Goal: Task Accomplishment & Management: Manage account settings

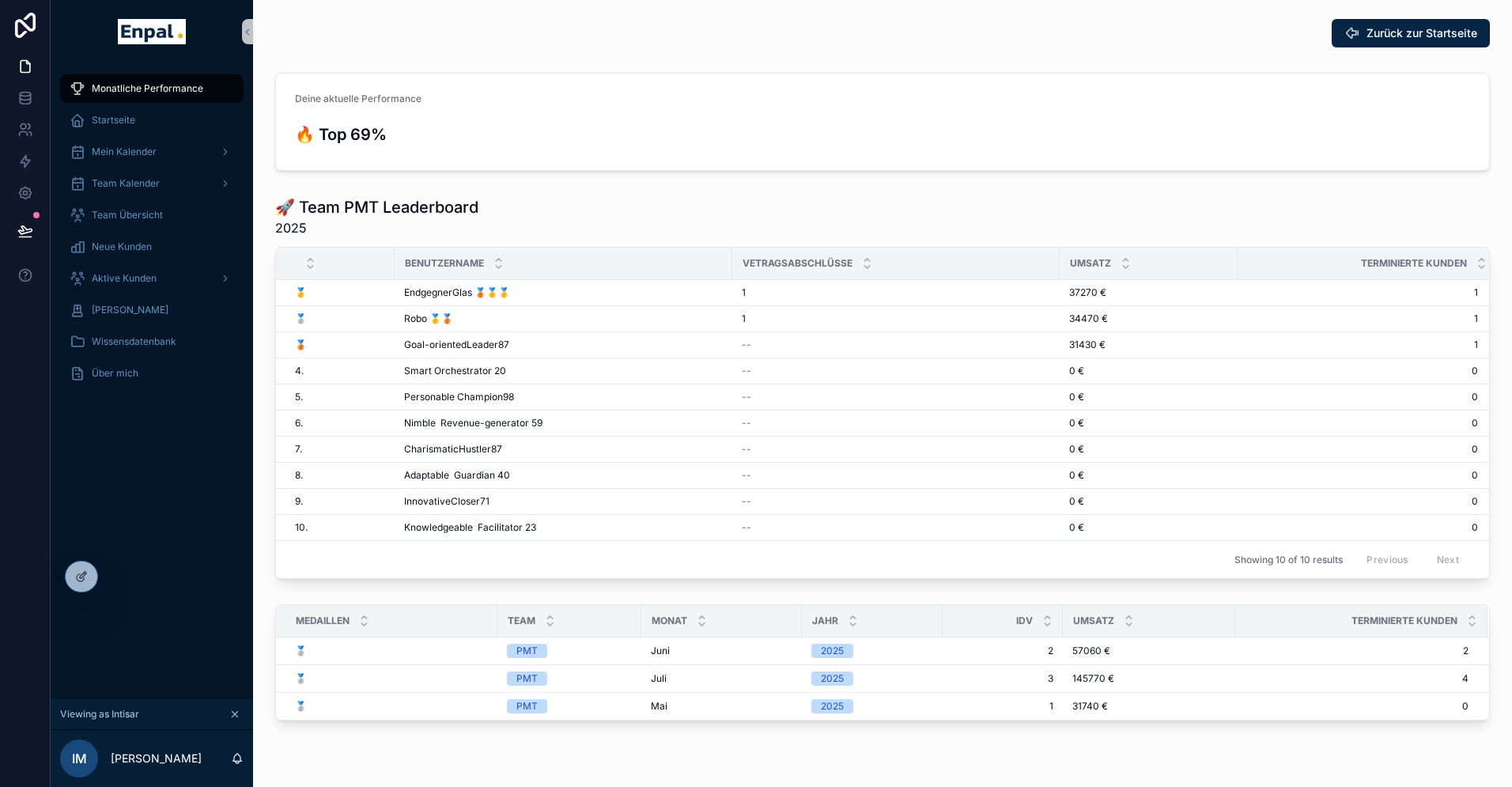
scroll to position [19, 0]
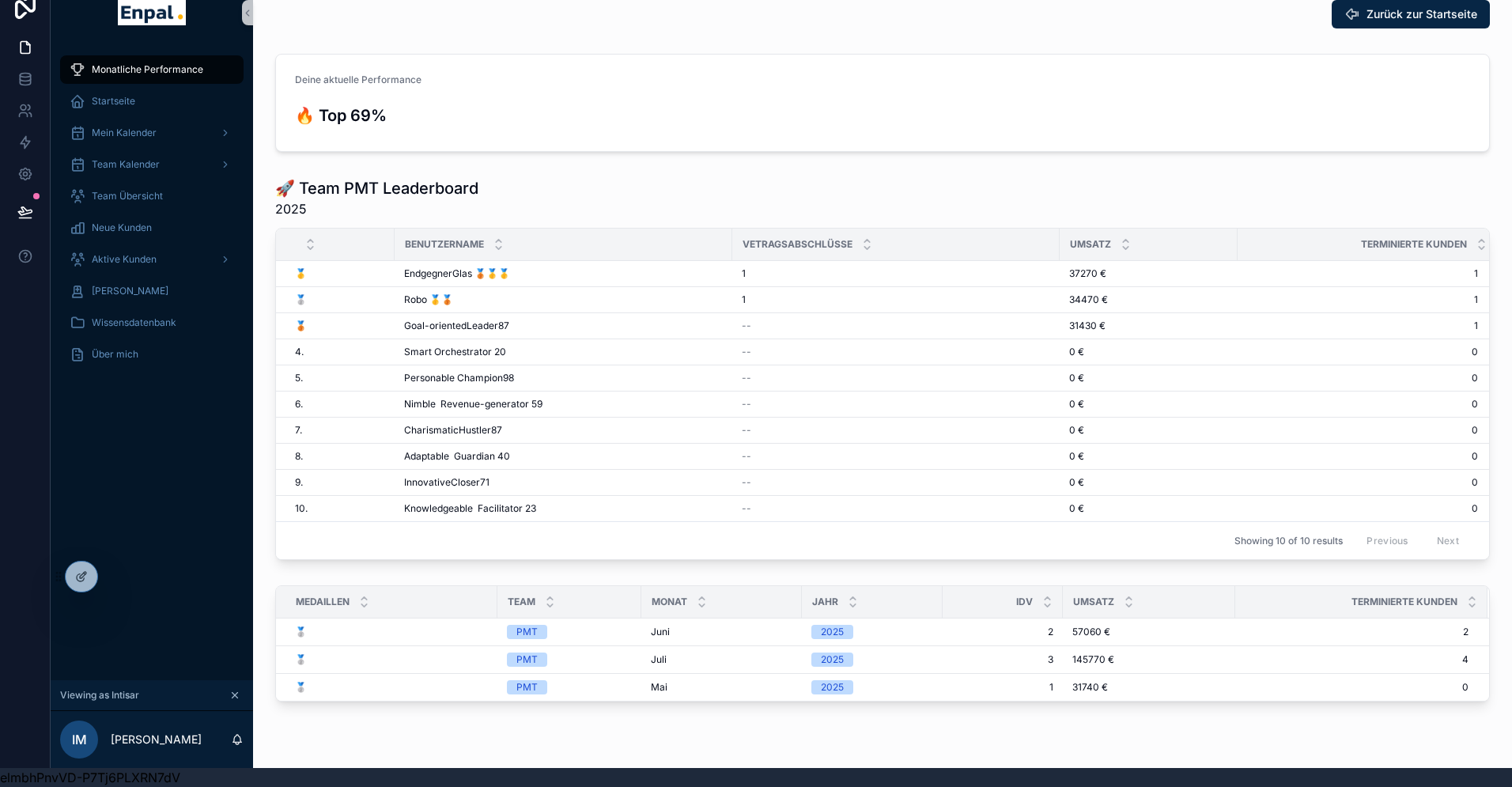
click at [128, 513] on div "Monatliche Performance Startseite Mein Kalender Team Kalender Team Übersicht Ne…" at bounding box center [152, 363] width 203 height 636
click at [112, 579] on icon at bounding box center [114, 579] width 6 height 3
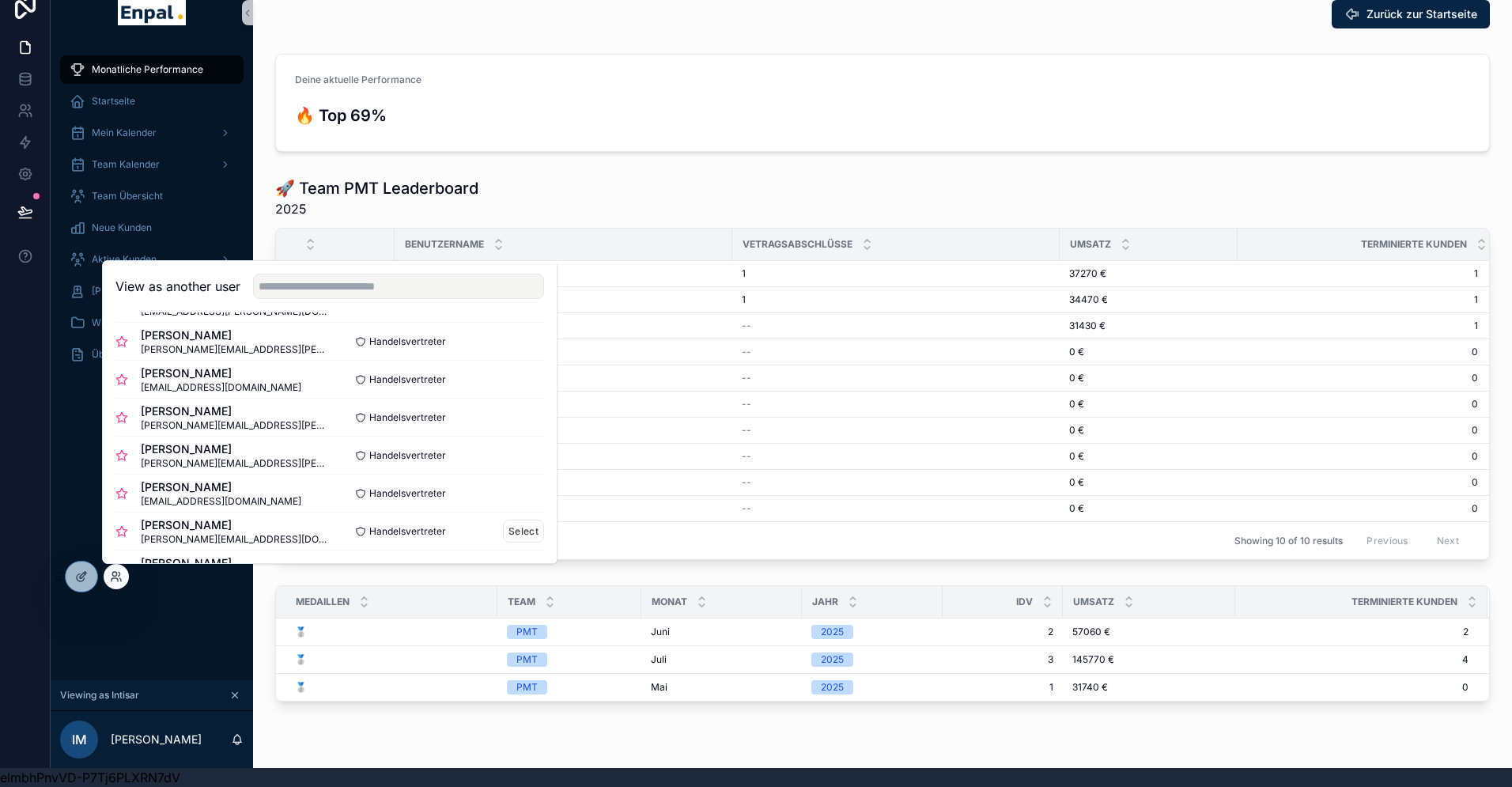
scroll to position [0, 0]
click at [523, 417] on button "Select" at bounding box center [523, 420] width 41 height 23
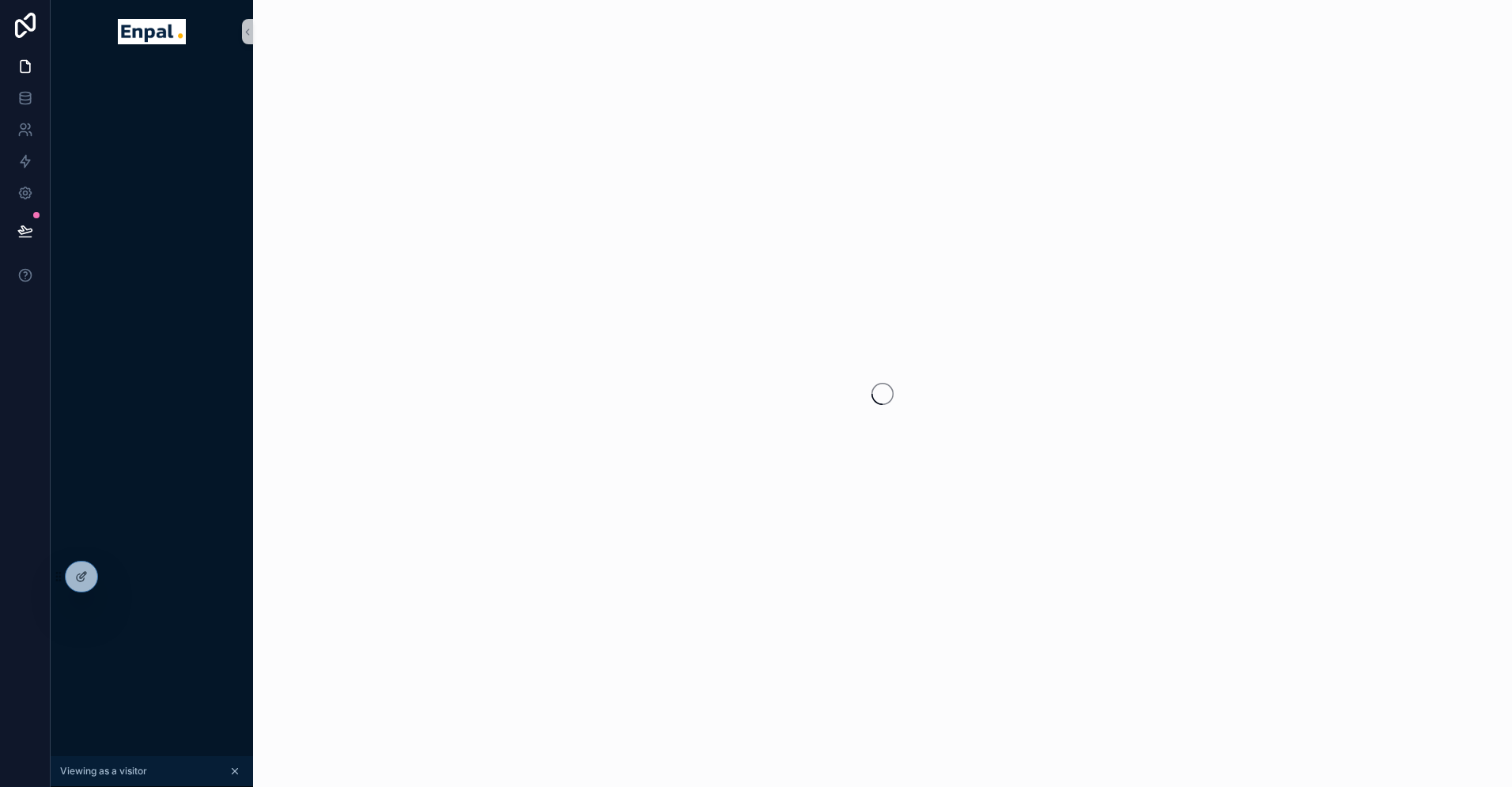
scroll to position [19, 0]
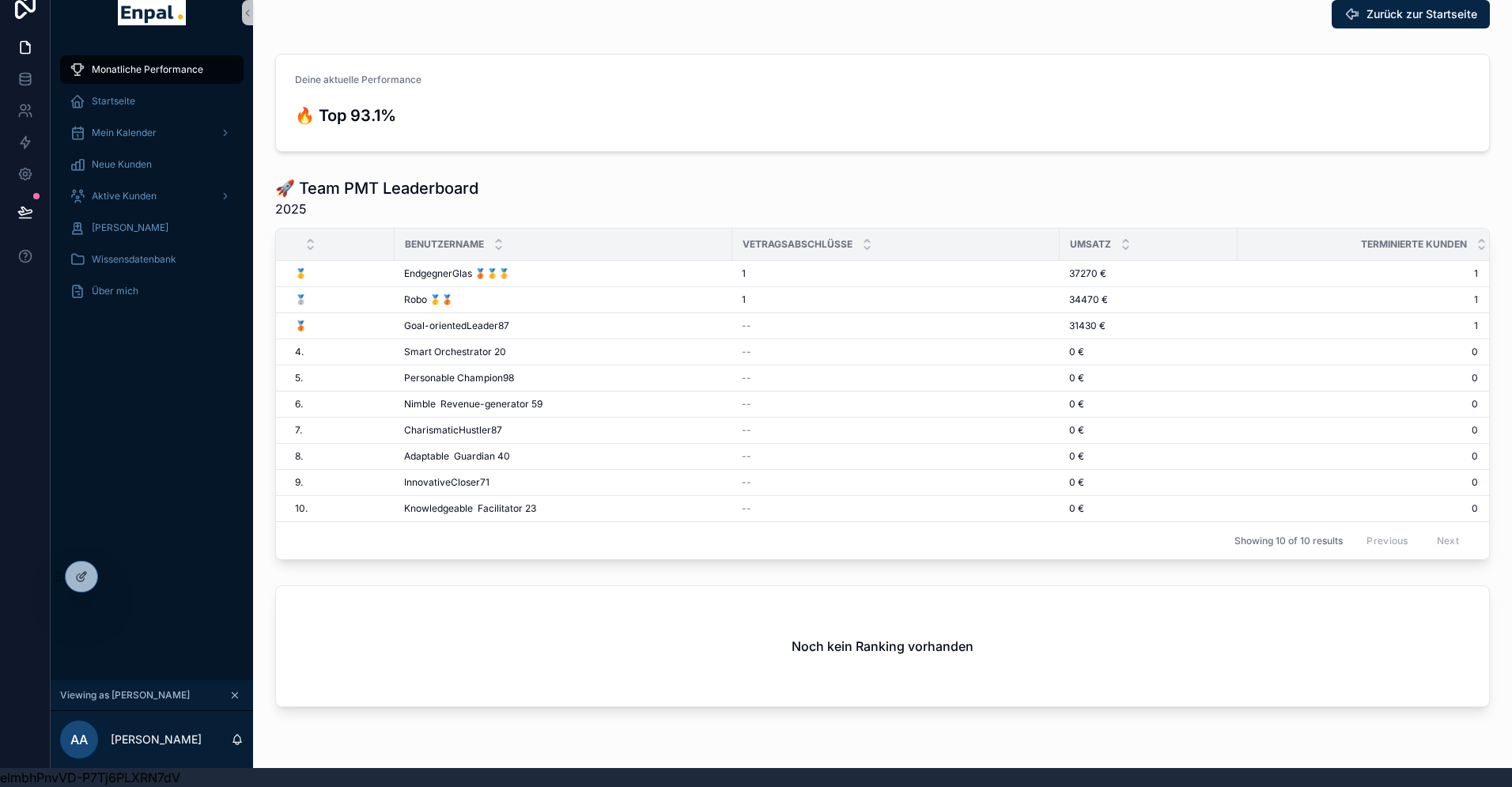
click at [121, 529] on div "Monatliche Performance Startseite Mein Kalender Neue Kunden Aktive Kunden Verlo…" at bounding box center [152, 363] width 203 height 636
click at [145, 201] on span "Aktive Kunden" at bounding box center [123, 196] width 65 height 13
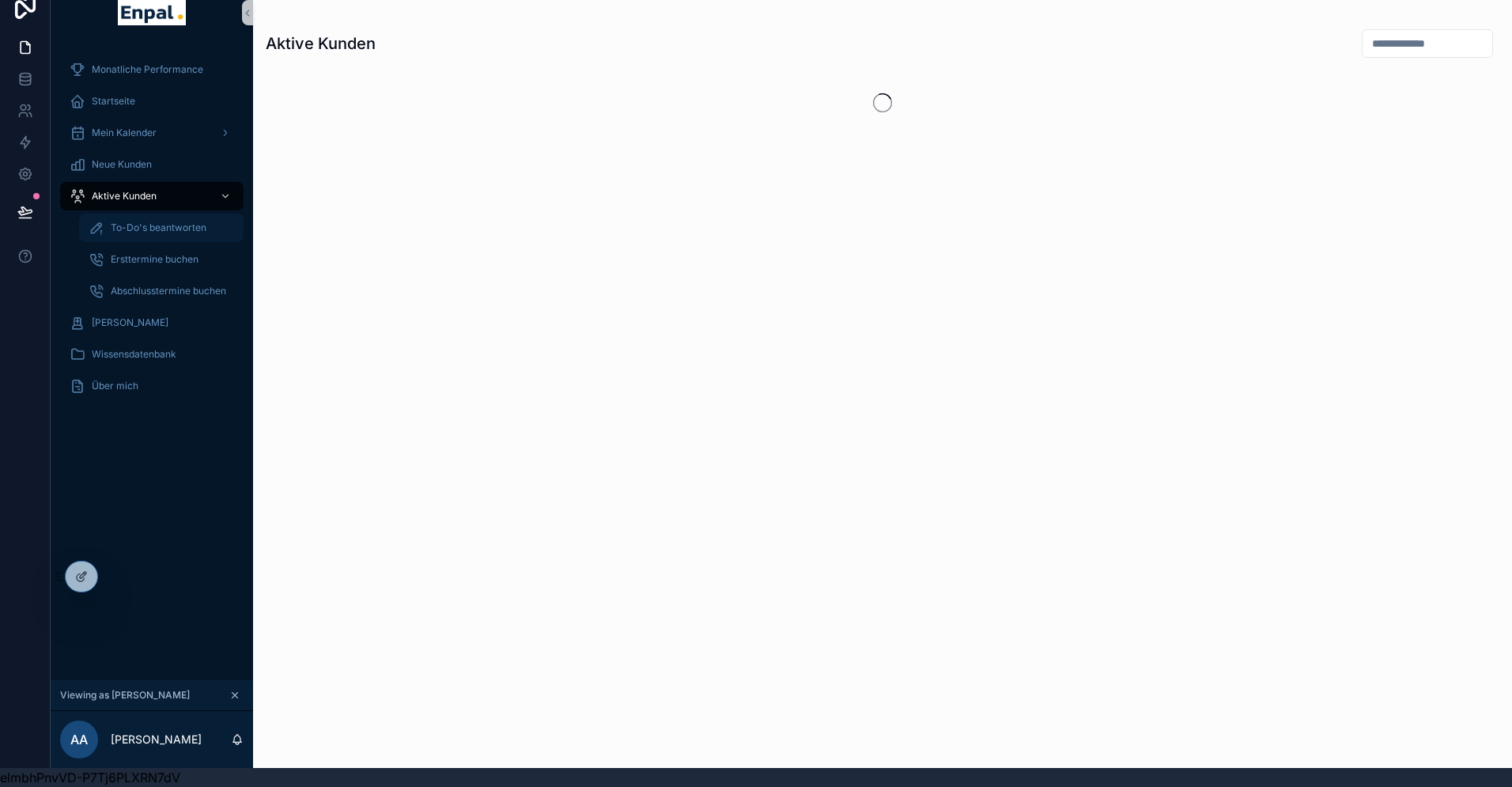
click at [145, 233] on span "To-Do's beantworten" at bounding box center [158, 228] width 95 height 13
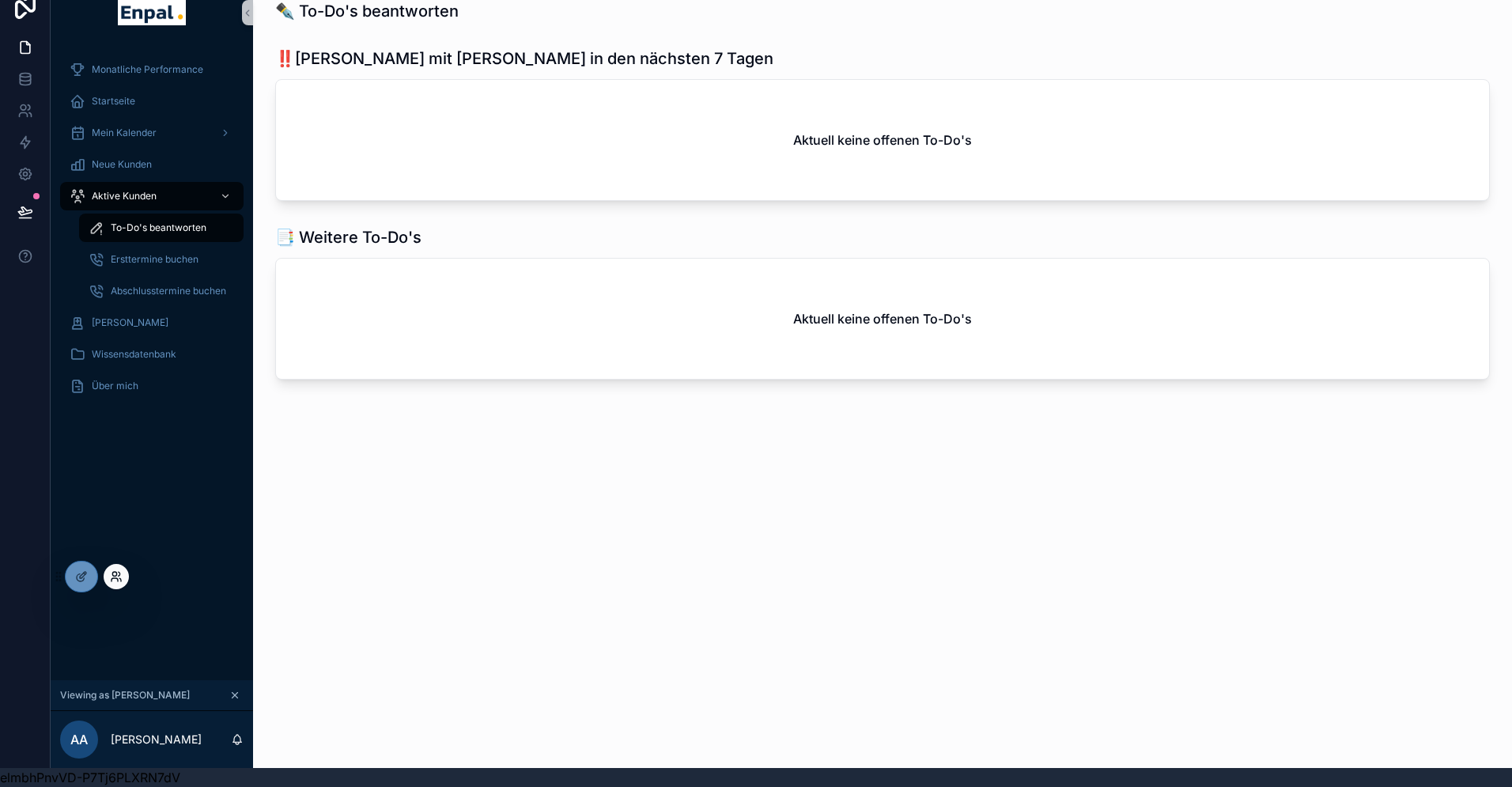
click at [116, 578] on icon at bounding box center [114, 579] width 6 height 3
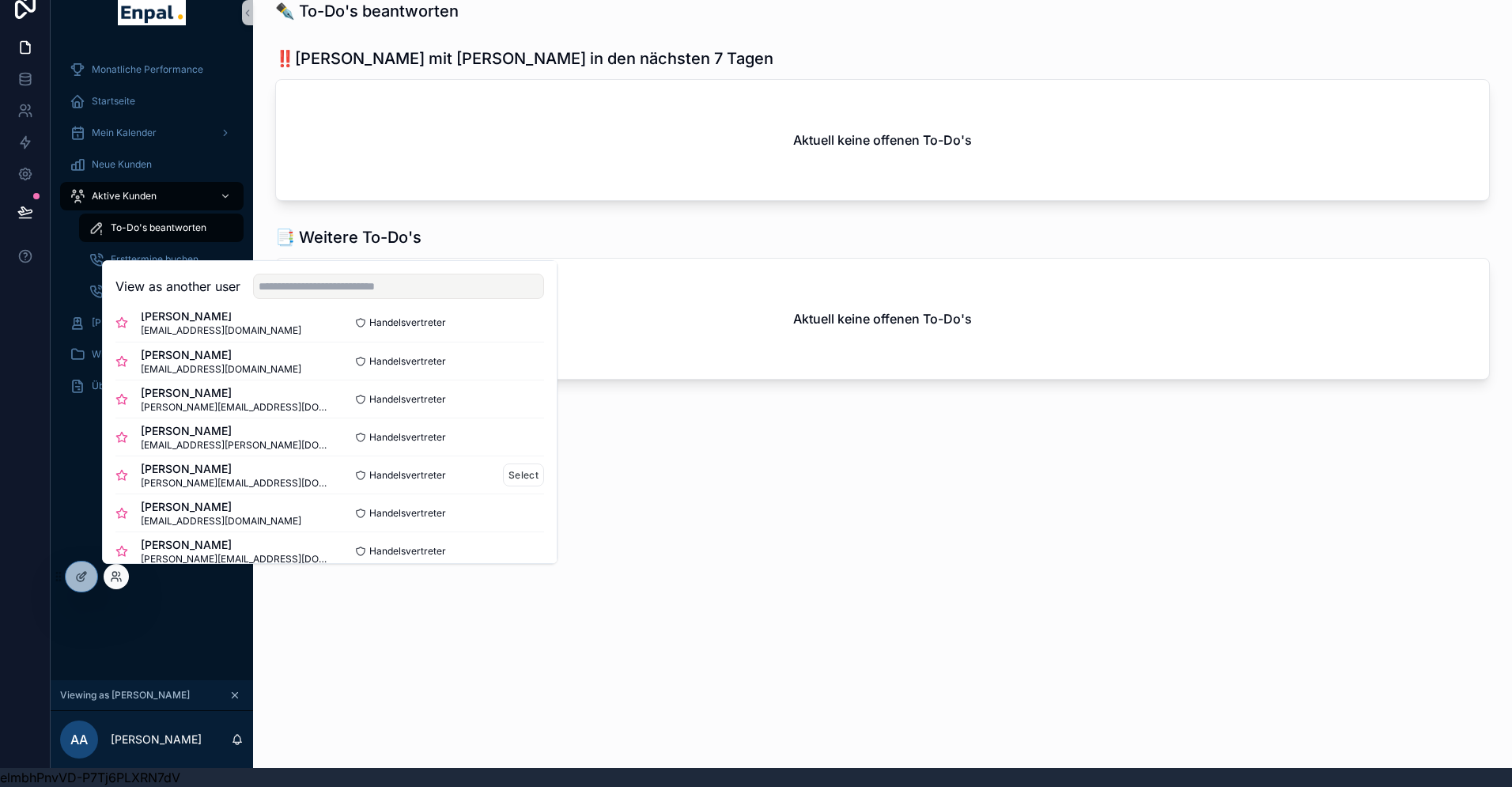
scroll to position [22, 0]
click at [514, 359] on button "Select" at bounding box center [523, 360] width 41 height 23
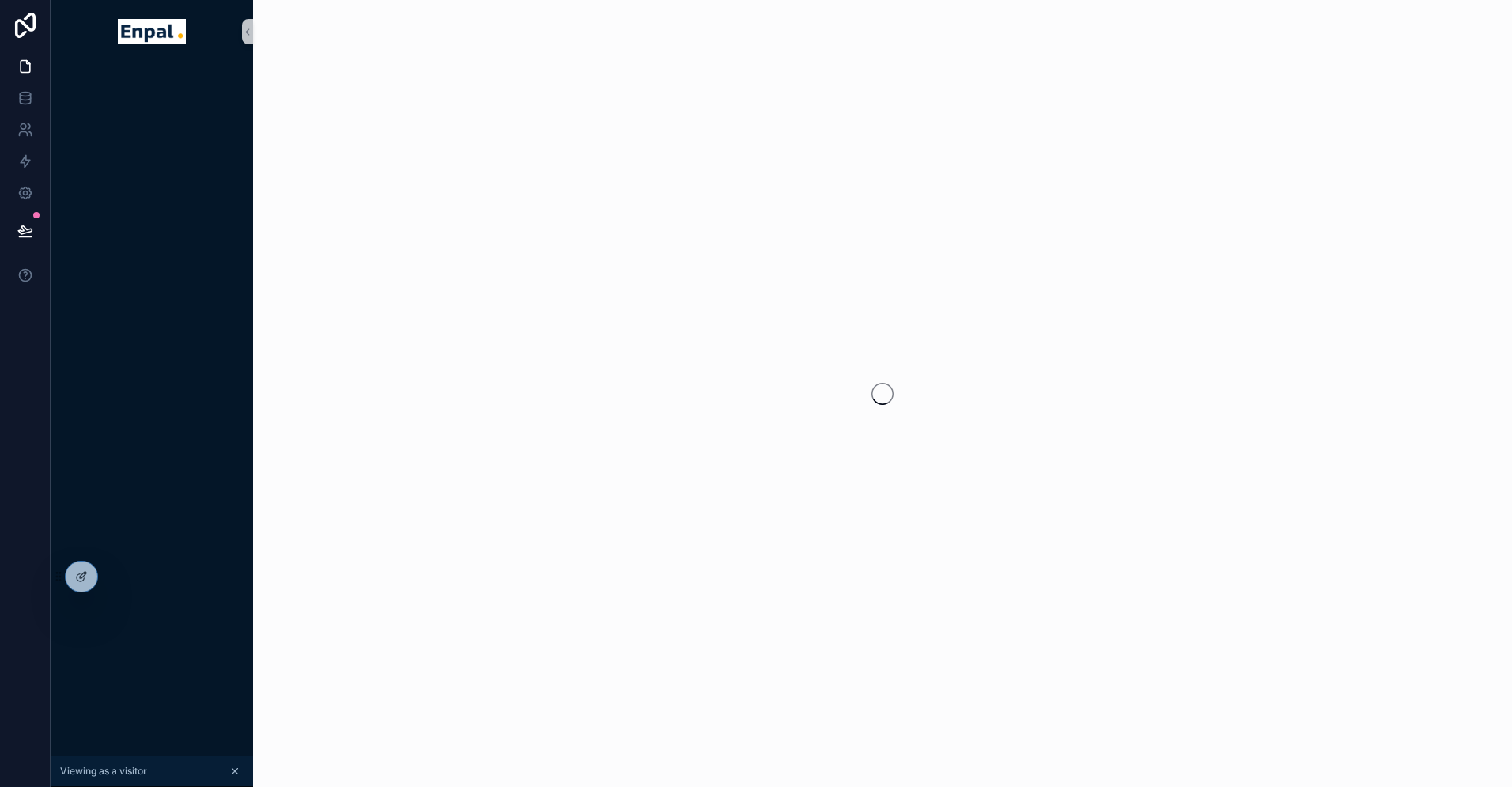
scroll to position [19, 0]
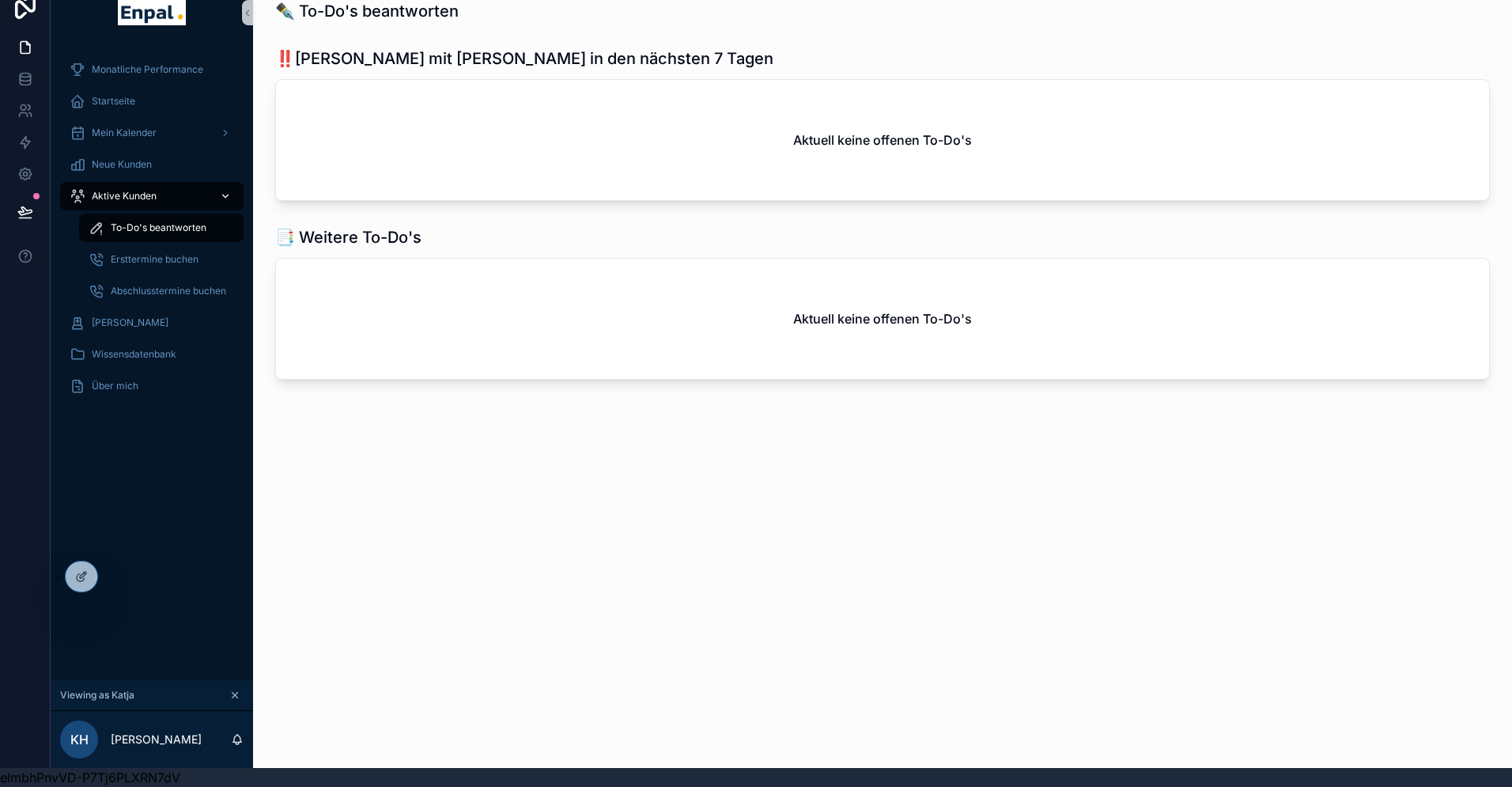
click at [132, 202] on span "Aktive Kunden" at bounding box center [123, 196] width 65 height 13
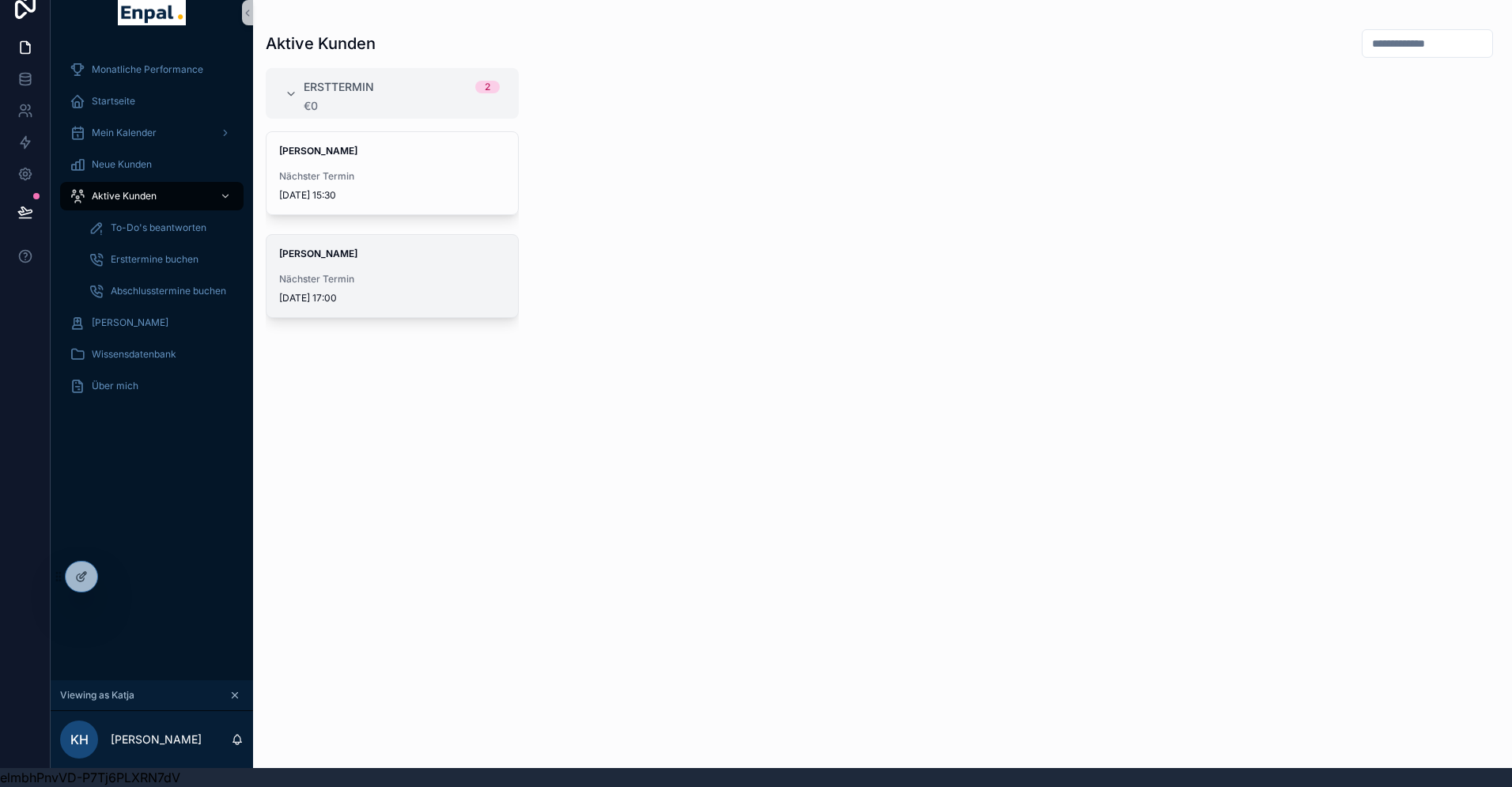
click at [360, 280] on span "Nächster Termin" at bounding box center [392, 279] width 227 height 13
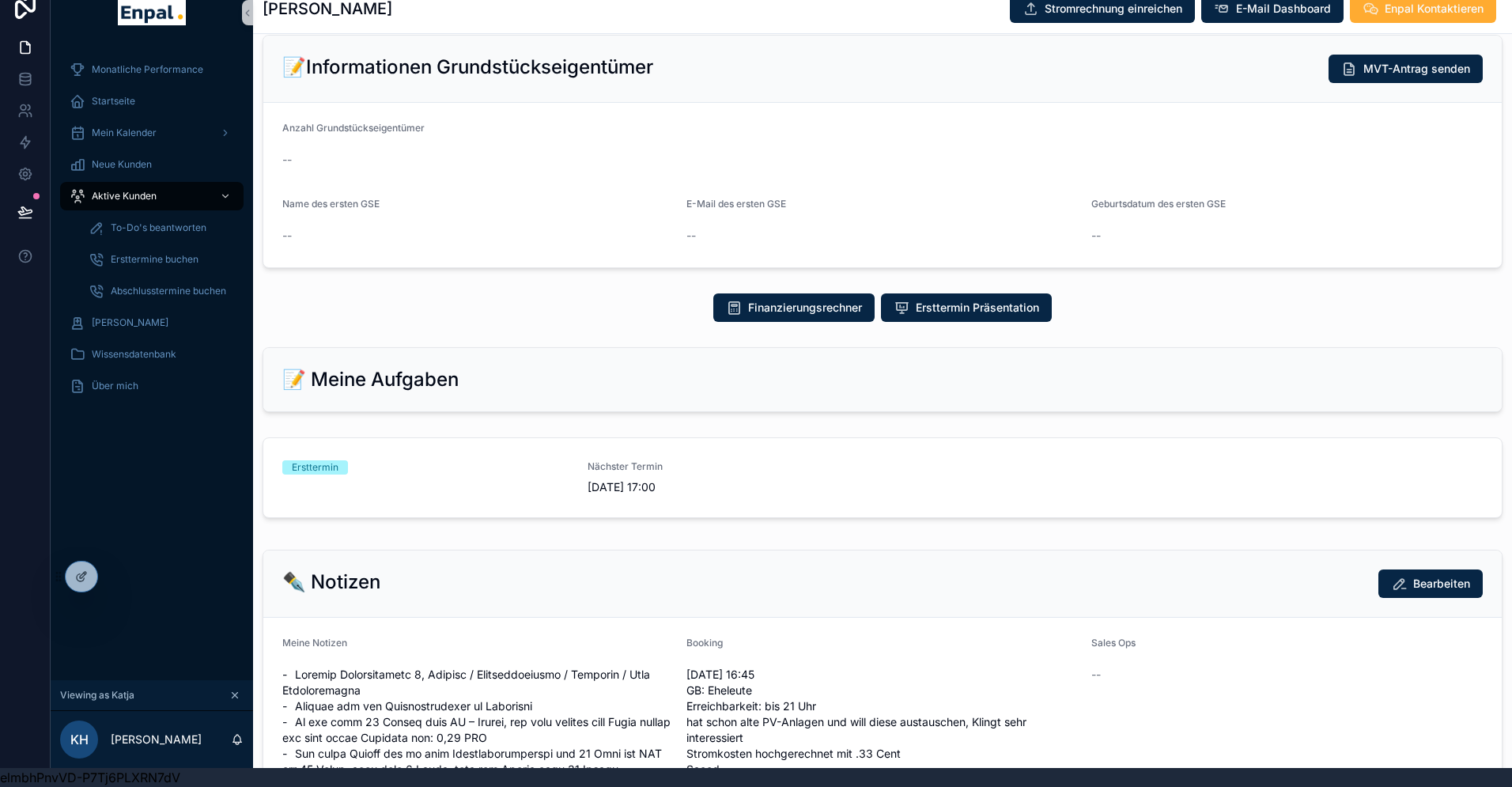
scroll to position [432, 0]
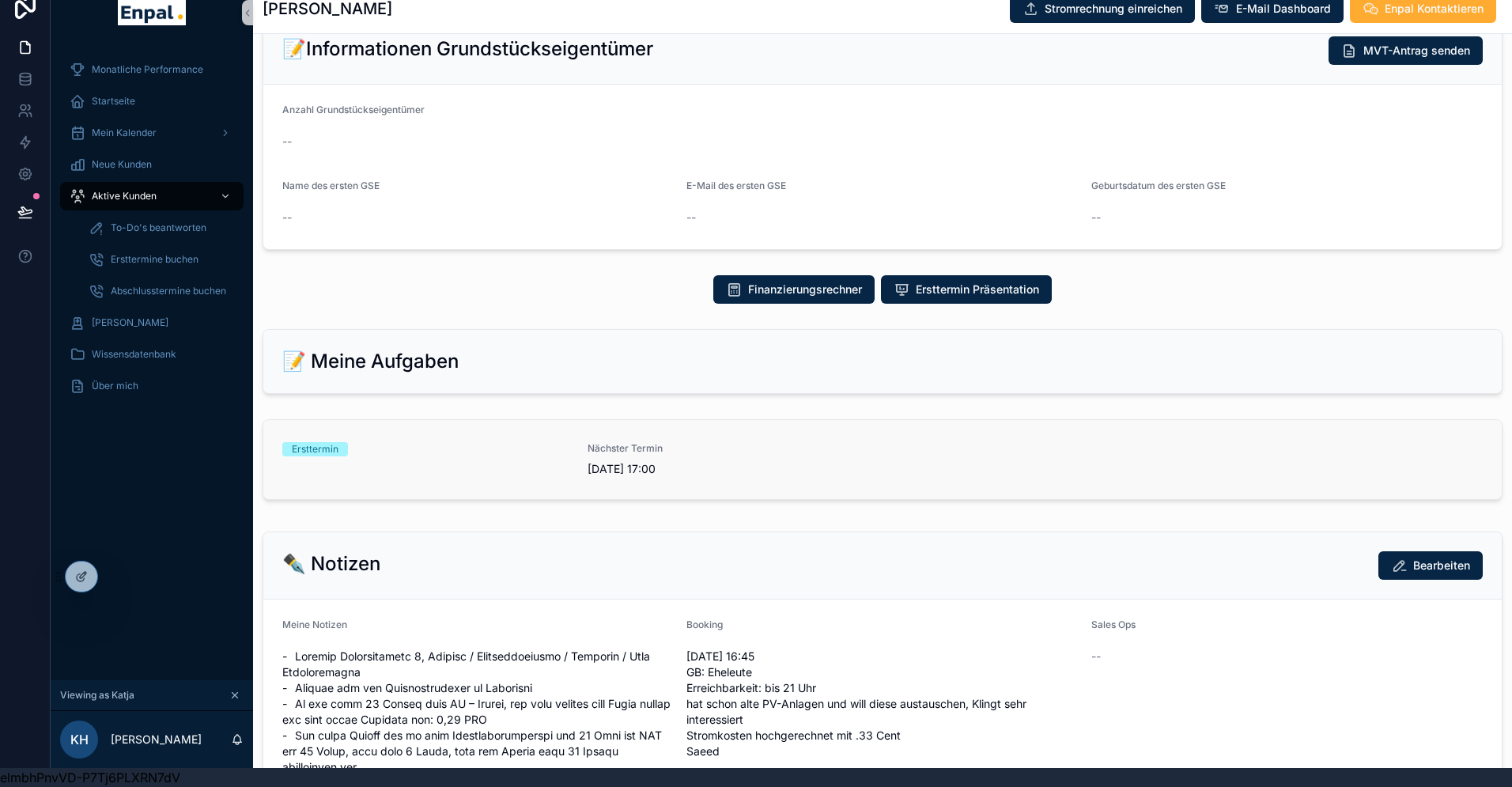
click at [651, 477] on span "1.10.2025 17:00" at bounding box center [731, 469] width 286 height 16
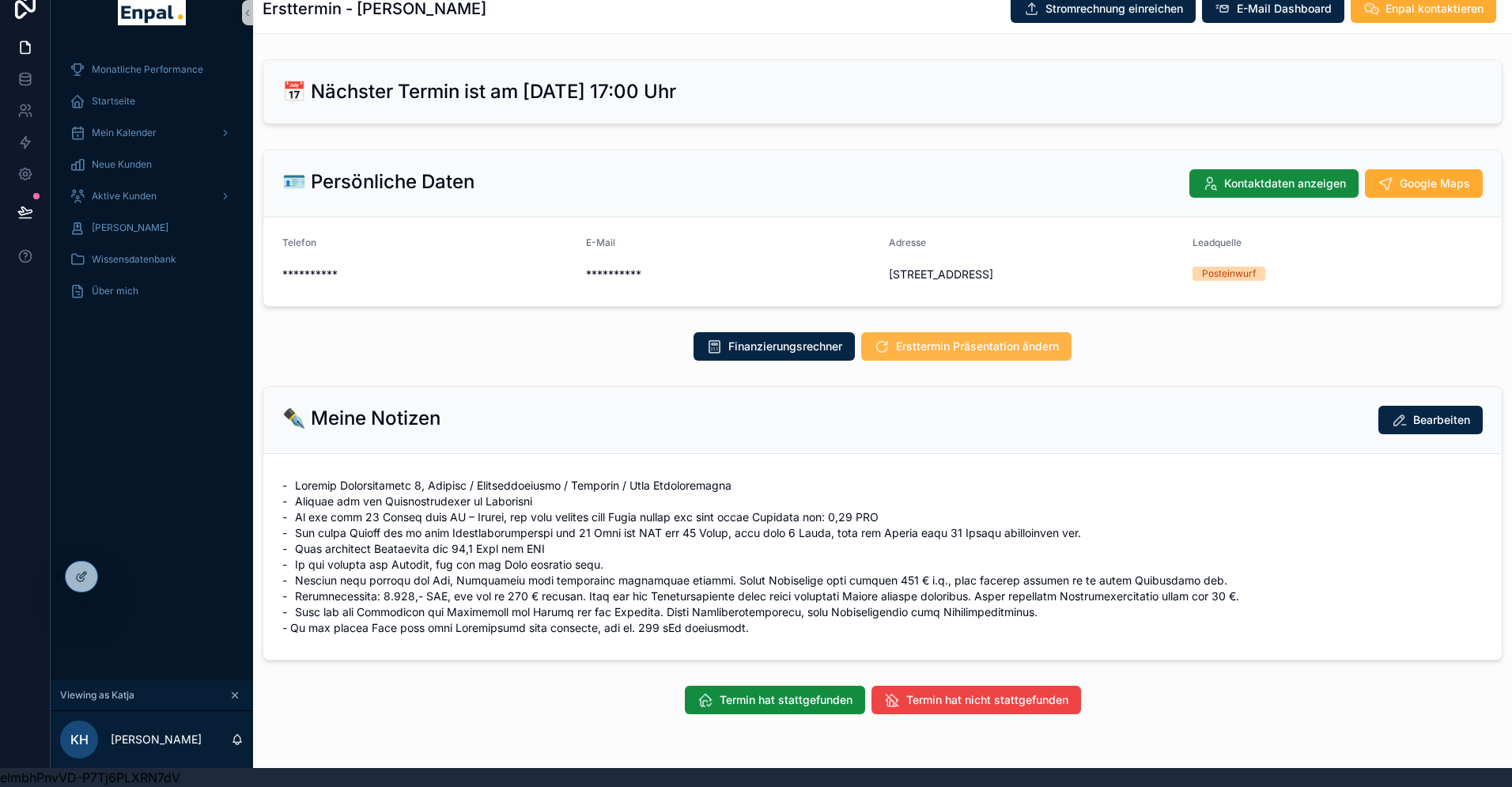
click at [931, 361] on button "Ersttermin Präsentation ändern" at bounding box center [967, 346] width 211 height 29
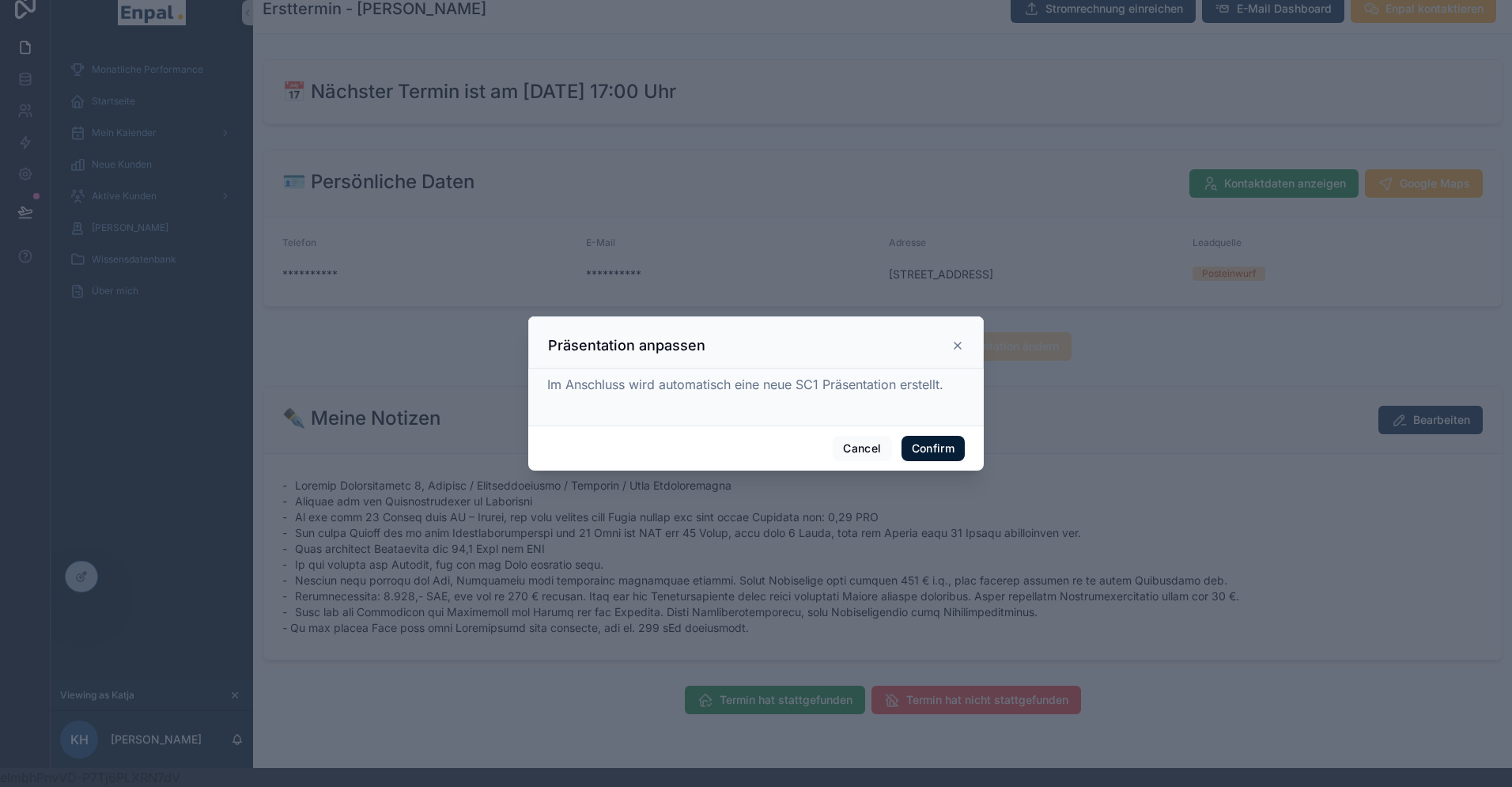
click at [932, 449] on button "Confirm" at bounding box center [934, 448] width 64 height 25
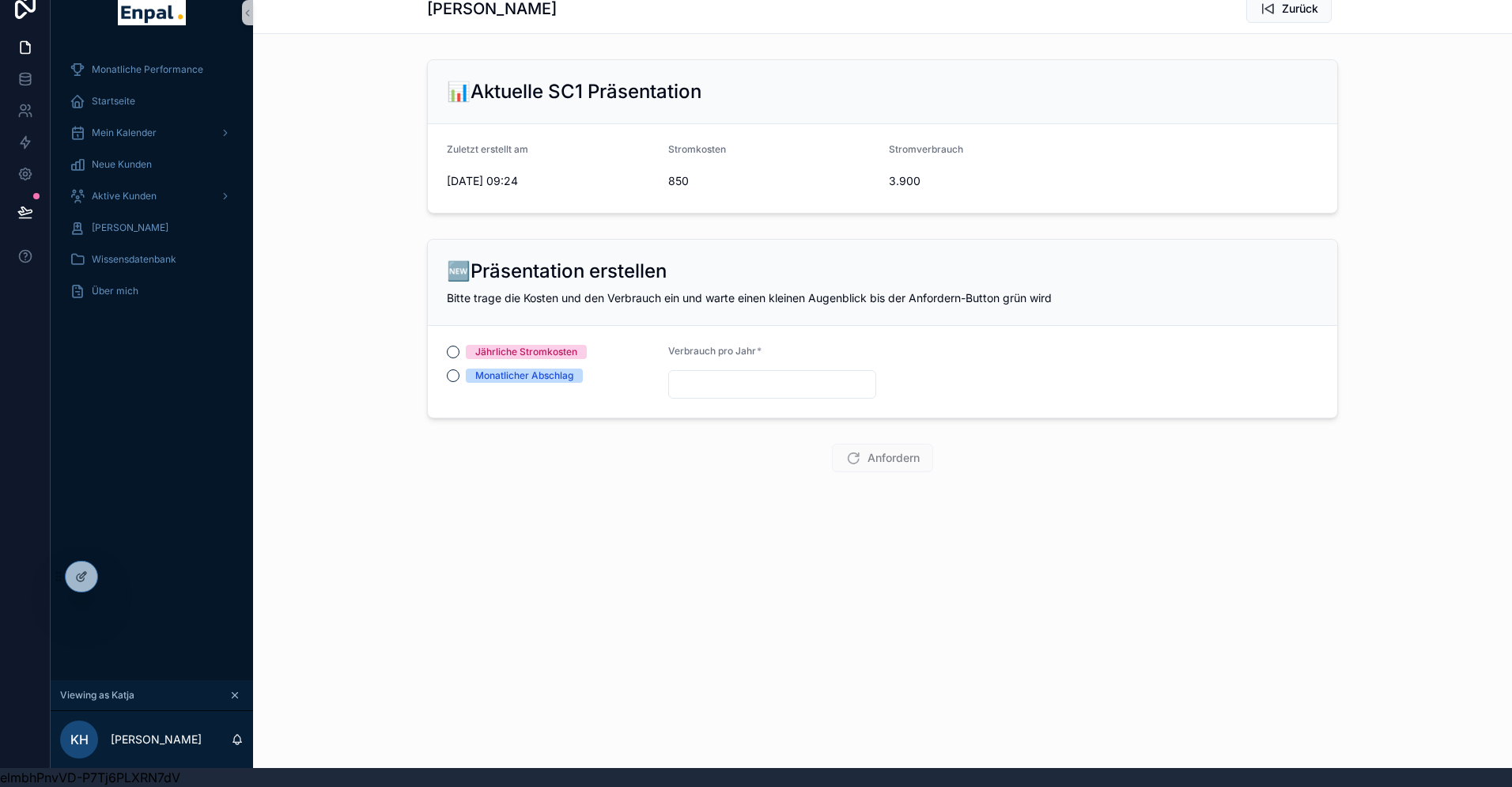
click at [723, 175] on span "850" at bounding box center [773, 181] width 209 height 16
click at [450, 351] on button "Jährliche Stromkosten" at bounding box center [453, 352] width 13 height 13
click at [750, 388] on input "scrollable content" at bounding box center [773, 385] width 208 height 22
type input "********"
type input "*****"
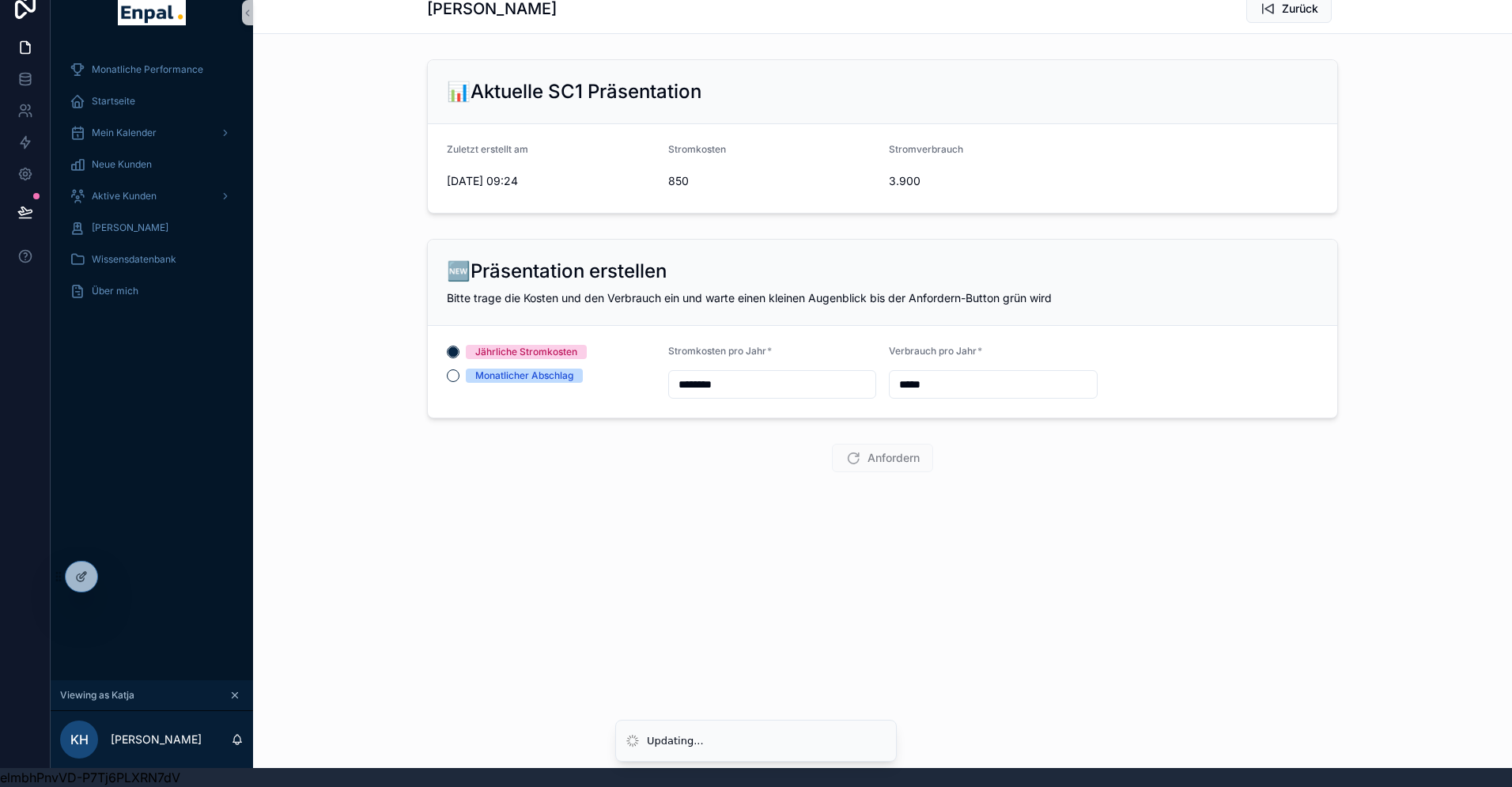
click at [882, 488] on div "Michael Borkowski Zurück 📊Aktuelle SC1 Präsentation Zuletzt erstellt am 26.9.20…" at bounding box center [882, 280] width 1259 height 599
click at [755, 386] on input "********" at bounding box center [773, 385] width 208 height 22
click at [449, 380] on button "Monatlicher Abschlag" at bounding box center [453, 376] width 13 height 13
click at [457, 347] on button "Jährliche Stromkosten" at bounding box center [453, 352] width 13 height 13
click at [952, 389] on input "*****" at bounding box center [993, 385] width 208 height 22
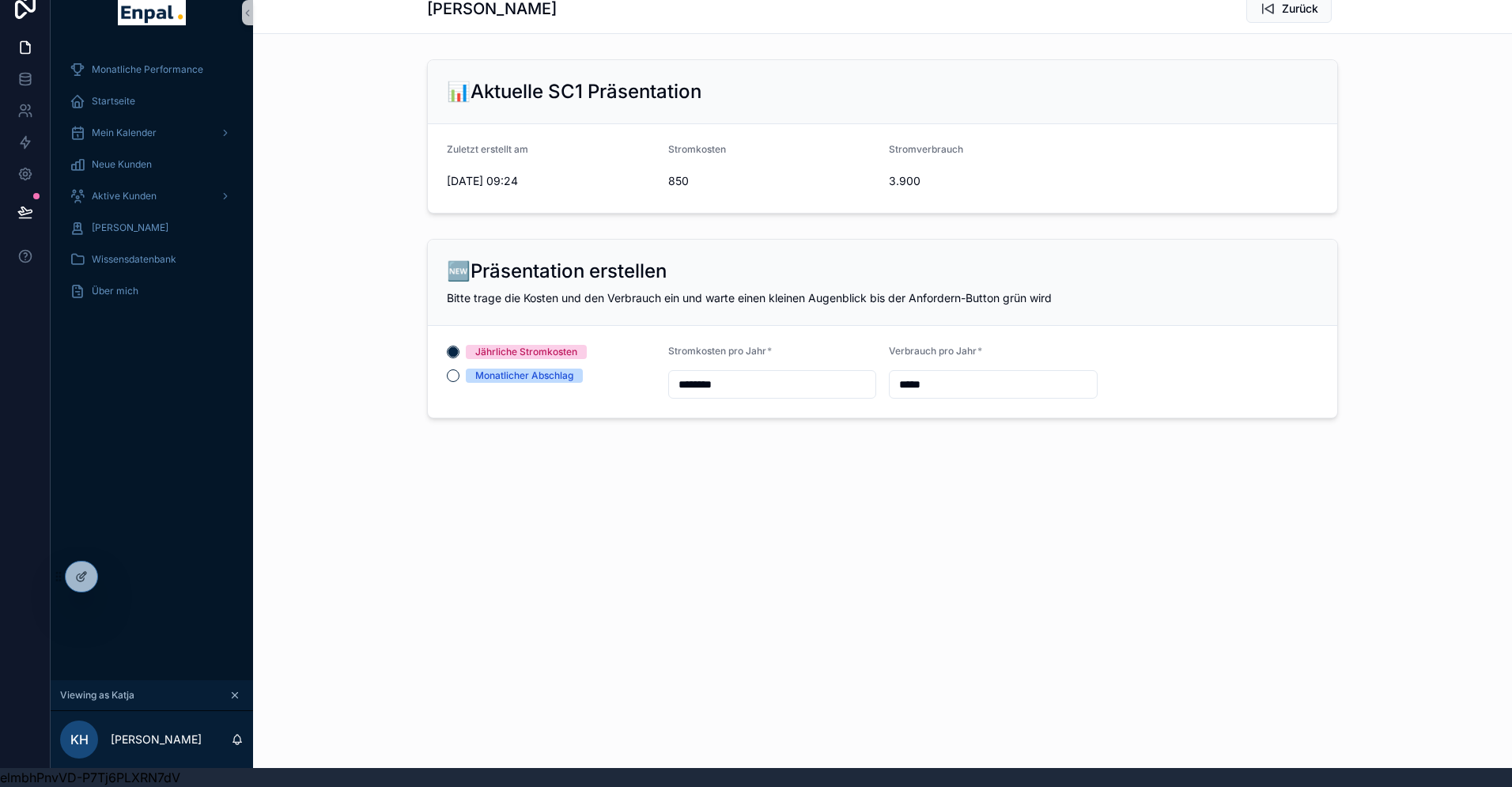
click at [871, 460] on div "Michael Borkowski Zurück 📊Aktuelle SC1 Präsentation Zuletzt erstellt am 26.9.20…" at bounding box center [882, 266] width 1259 height 570
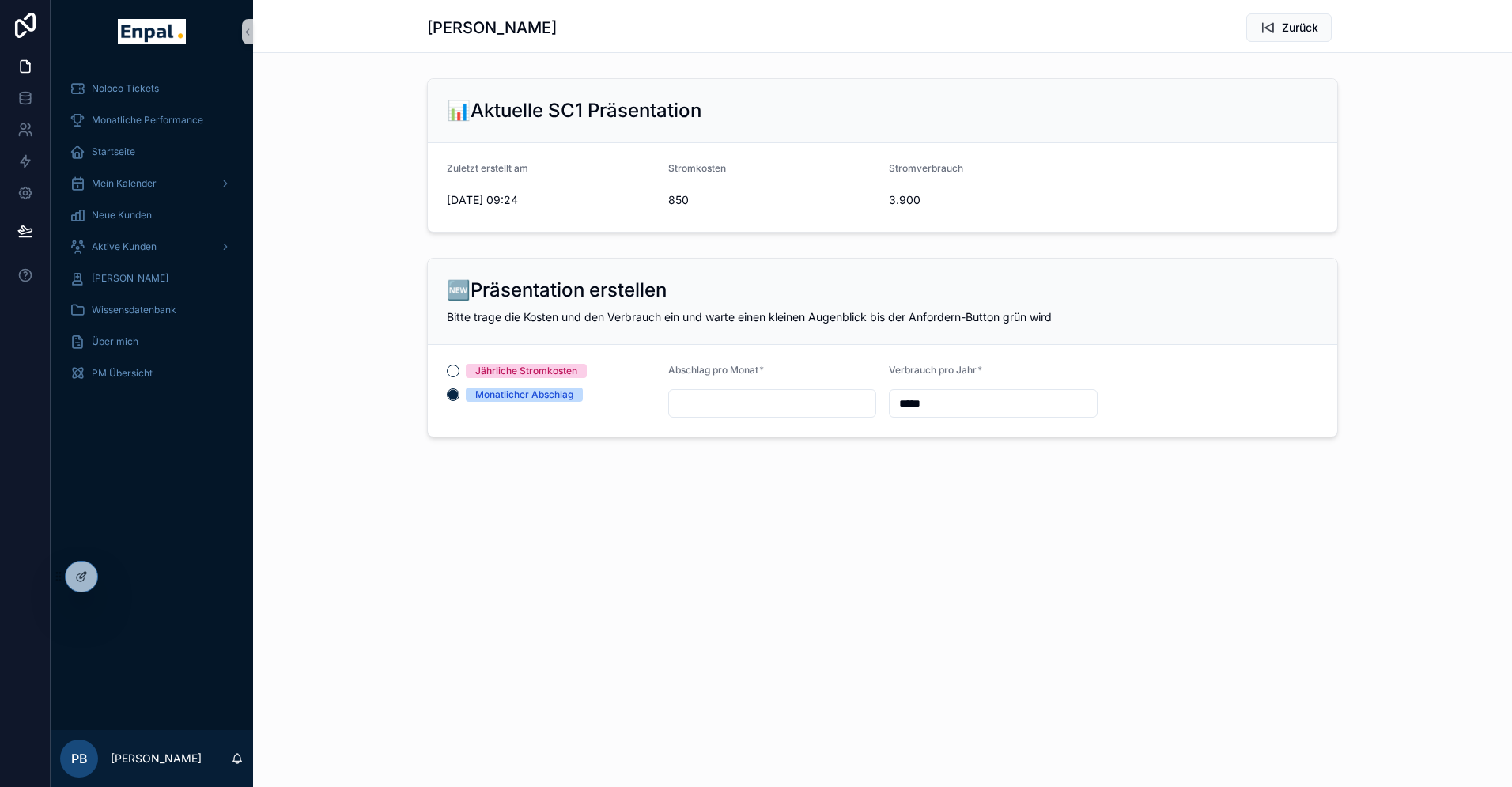
click at [791, 398] on input "scrollable content" at bounding box center [773, 403] width 208 height 22
click at [480, 379] on div "Jährliche Stromkosten Monatlicher Abschlag" at bounding box center [551, 383] width 209 height 38
click at [500, 372] on div "Jährliche Stromkosten" at bounding box center [526, 371] width 102 height 14
click at [460, 372] on button "Jährliche Stromkosten" at bounding box center [453, 371] width 13 height 13
click at [126, 246] on span "Aktive Kunden" at bounding box center [123, 246] width 65 height 13
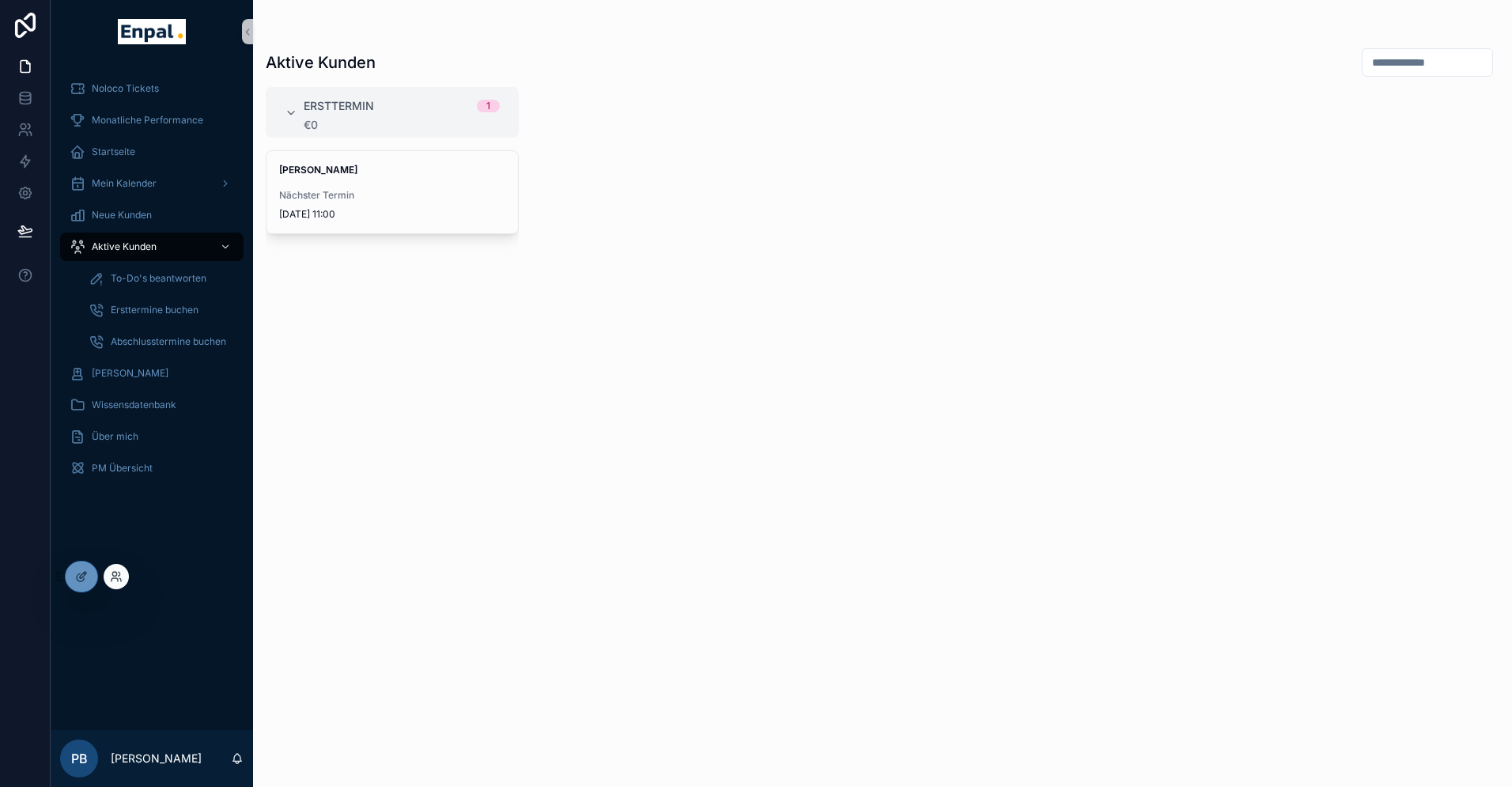
click at [108, 578] on div at bounding box center [115, 576] width 25 height 25
click at [118, 577] on icon at bounding box center [116, 576] width 13 height 13
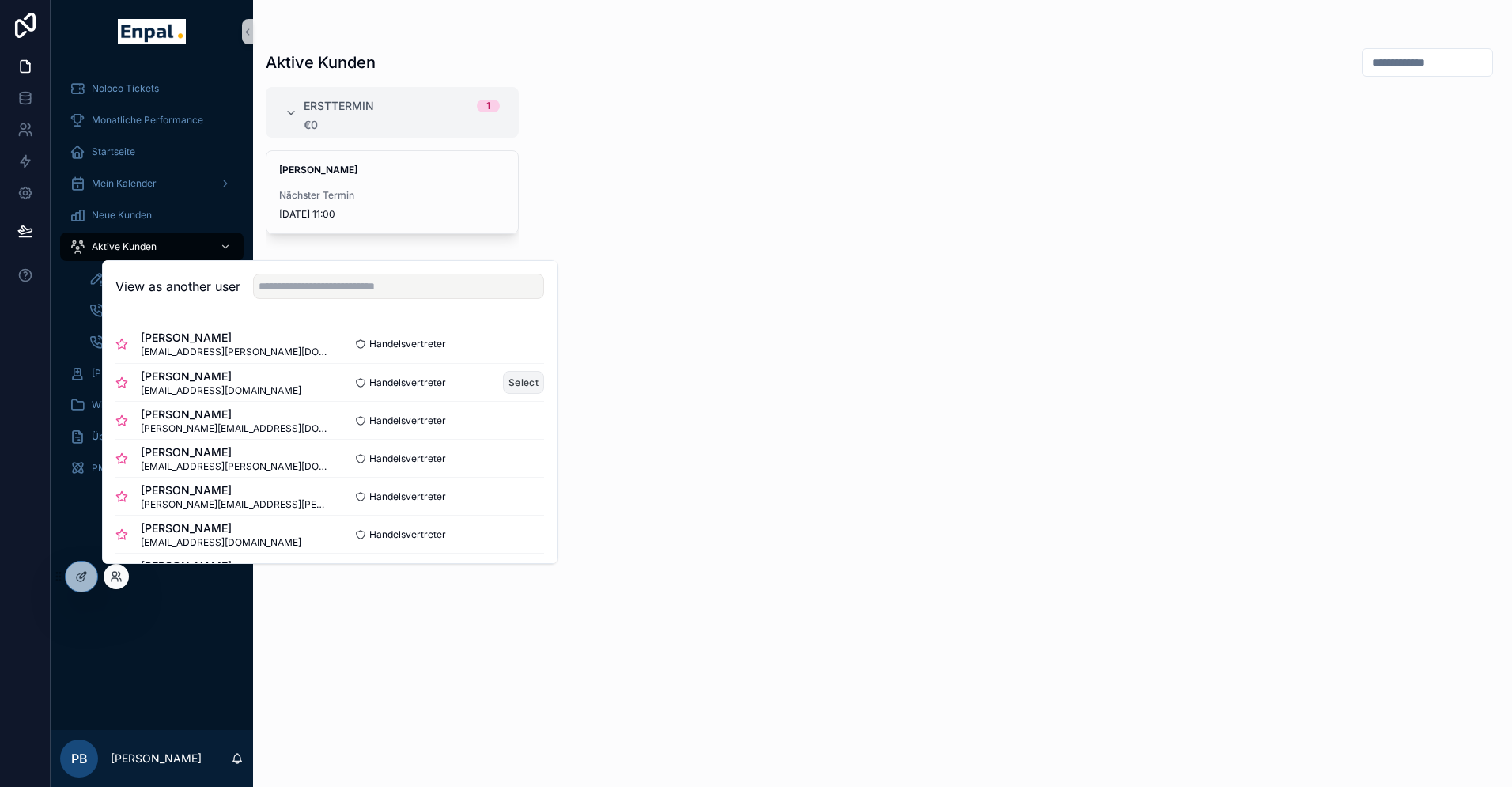
click at [525, 385] on button "Select" at bounding box center [523, 382] width 41 height 23
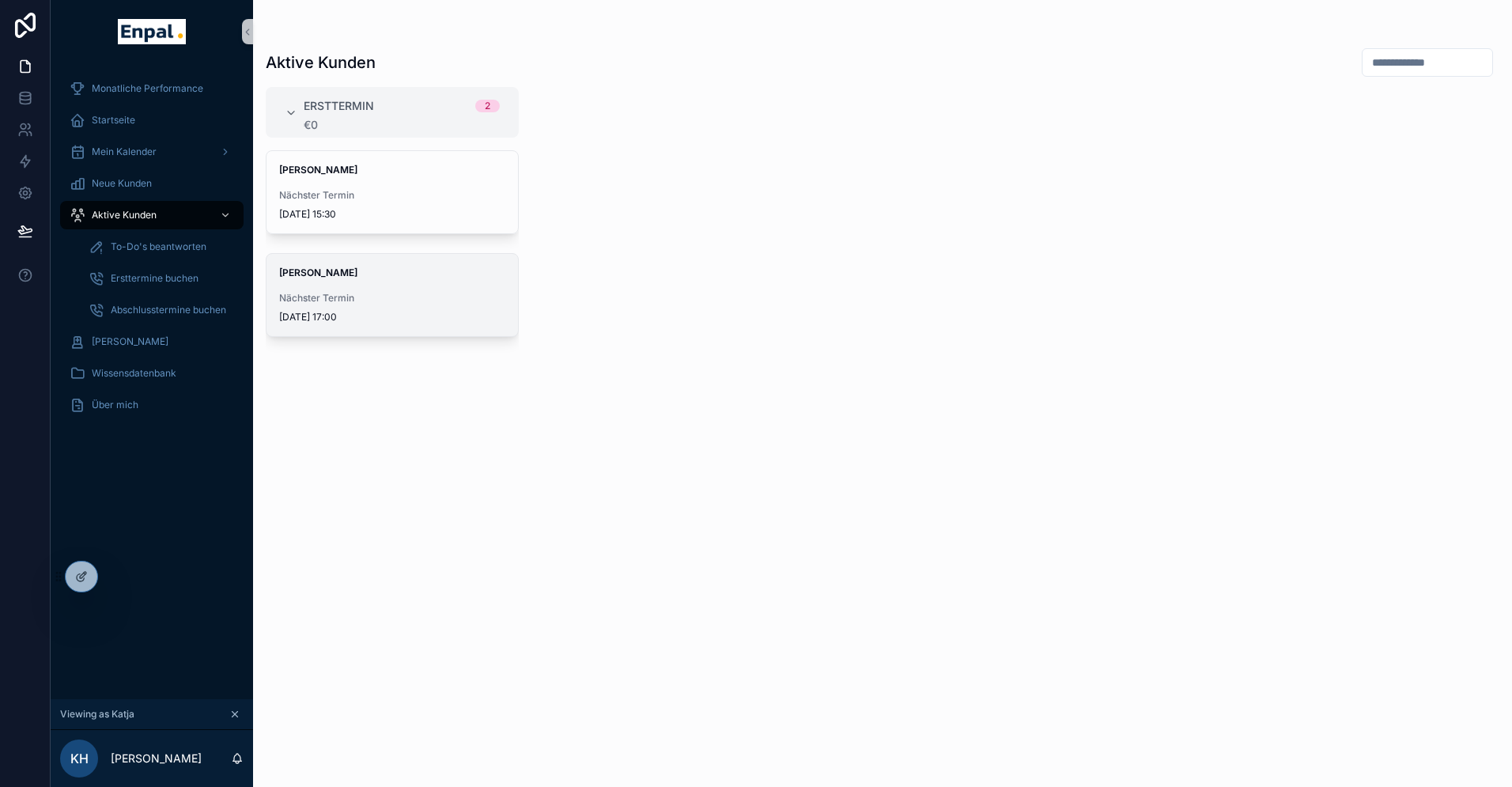
click at [316, 293] on span "Nächster Termin" at bounding box center [392, 298] width 227 height 13
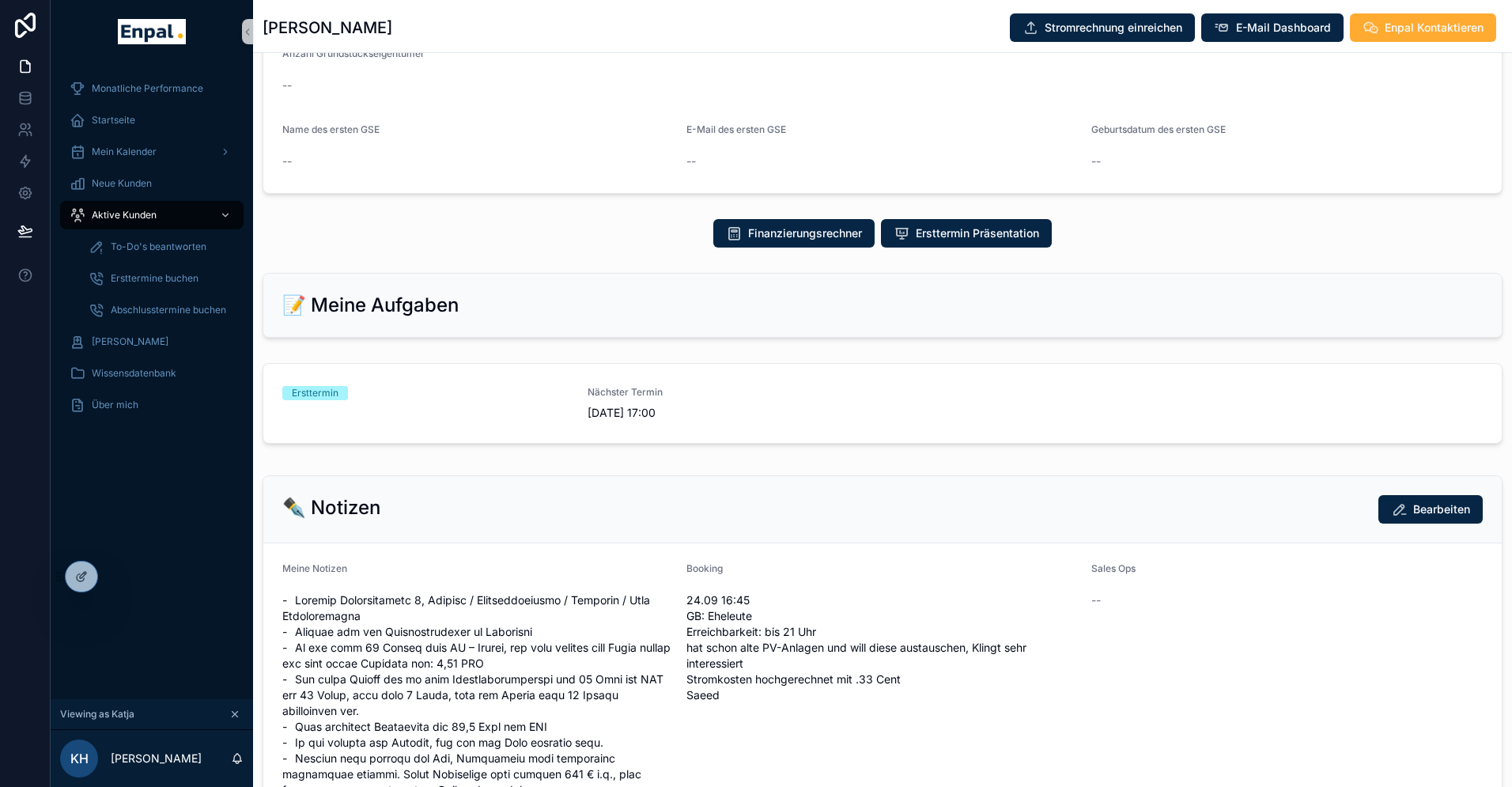
scroll to position [517, 0]
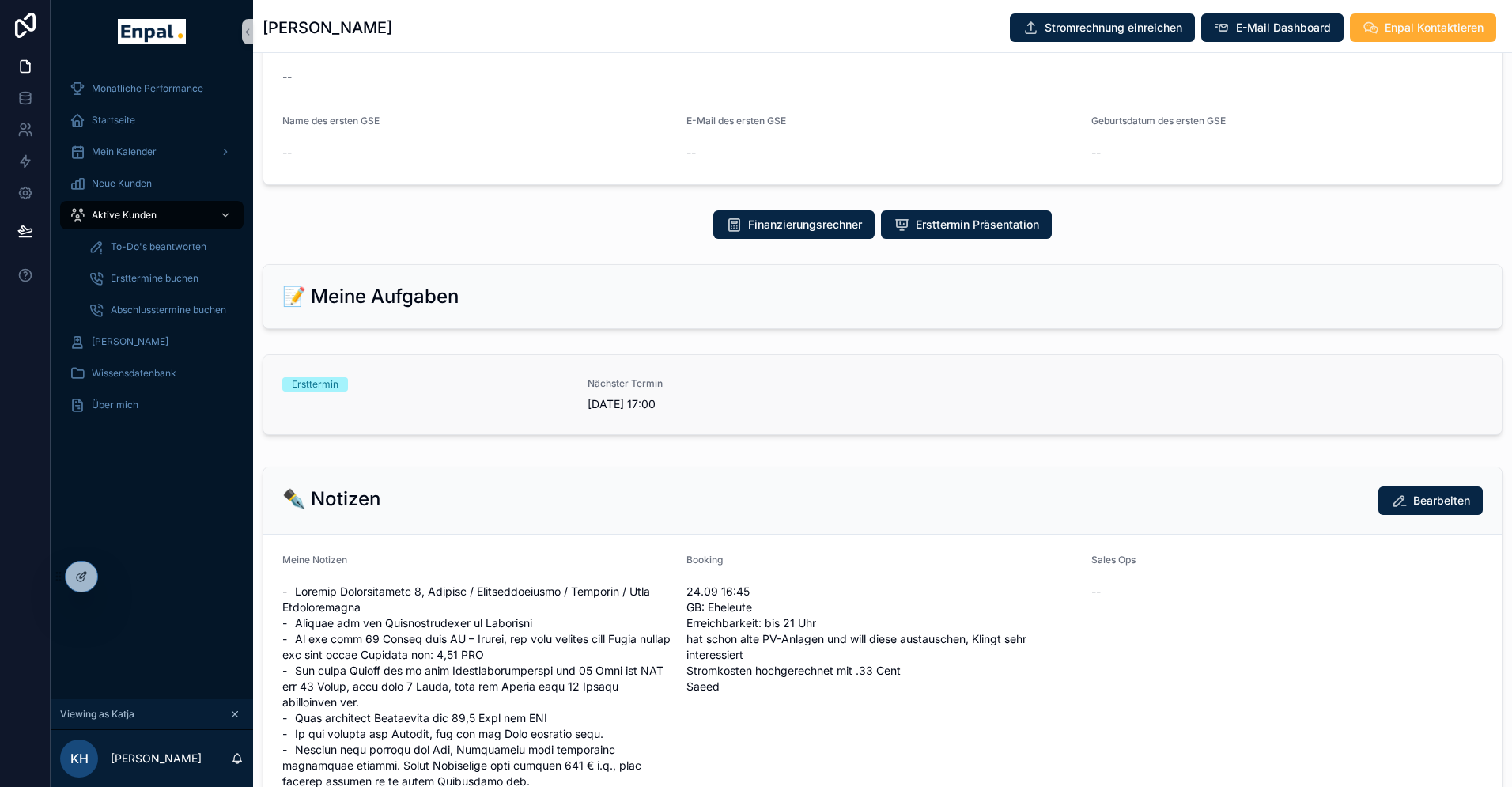
click at [726, 410] on div "Nächster Termin [DATE] 17:00" at bounding box center [731, 394] width 286 height 35
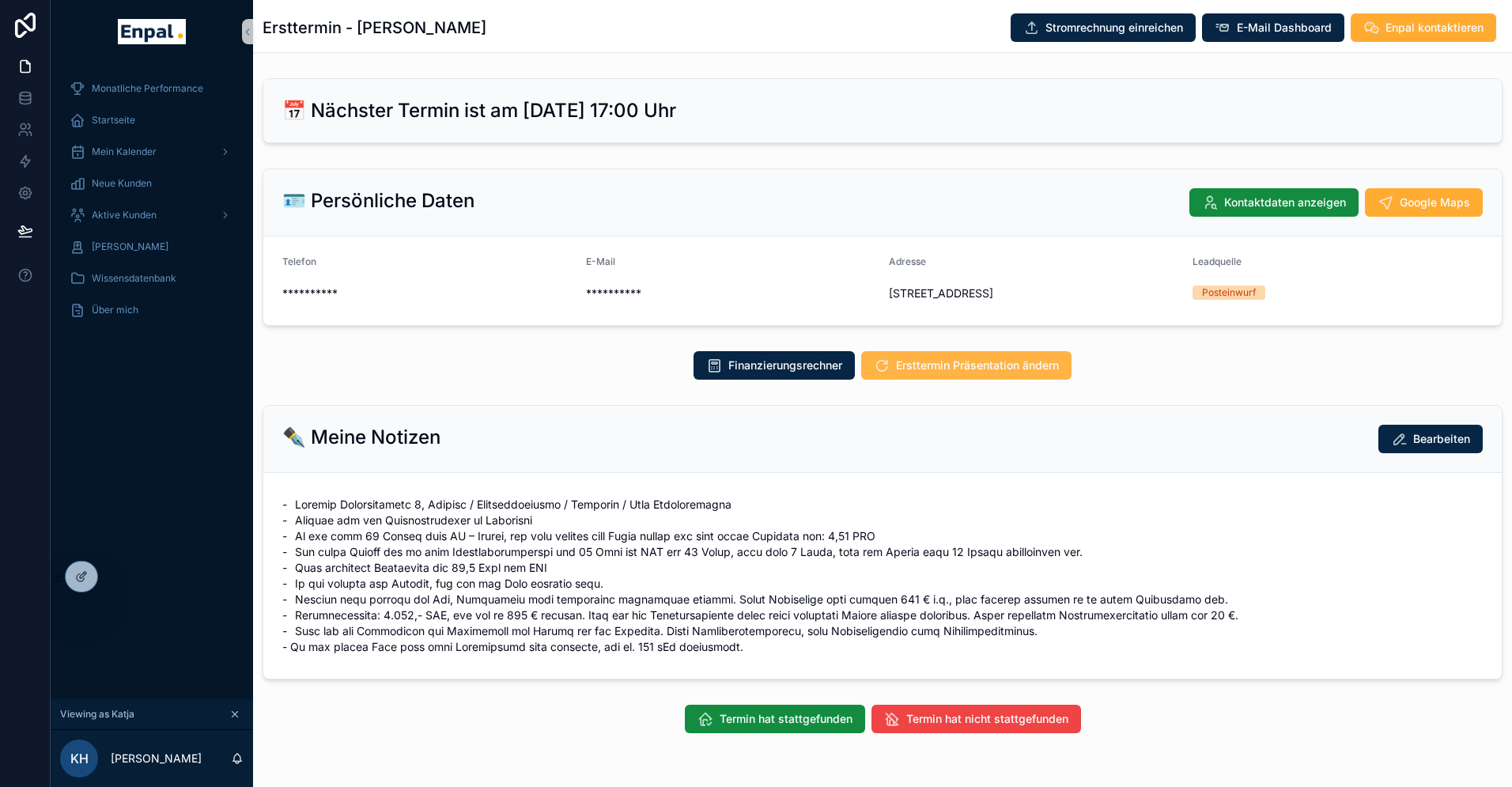
click at [913, 374] on span "Ersttermin Präsentation ändern" at bounding box center [978, 366] width 163 height 16
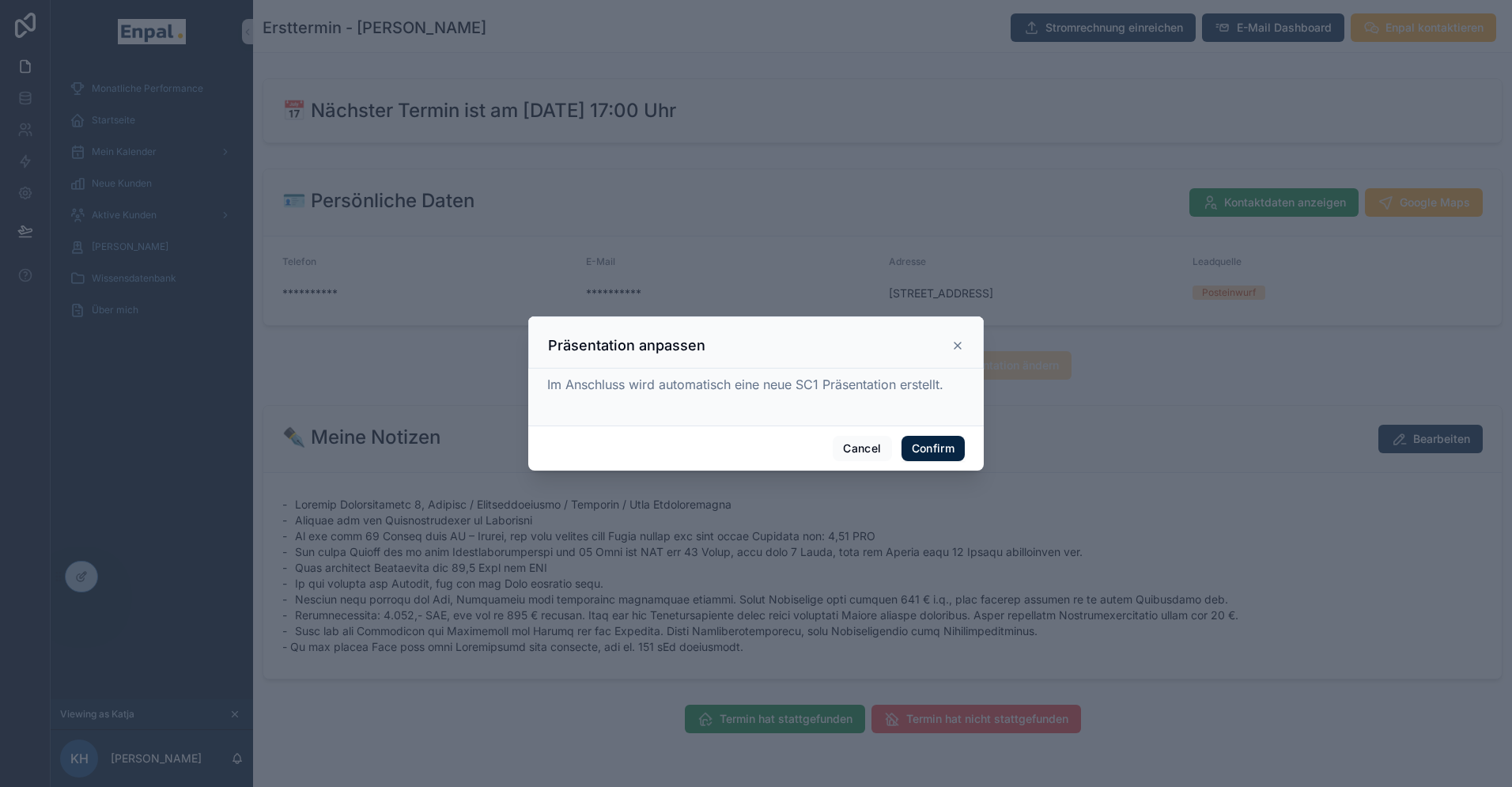
click at [913, 432] on div "Cancel Confirm" at bounding box center [756, 447] width 456 height 45
click at [941, 453] on button "Confirm" at bounding box center [934, 448] width 64 height 25
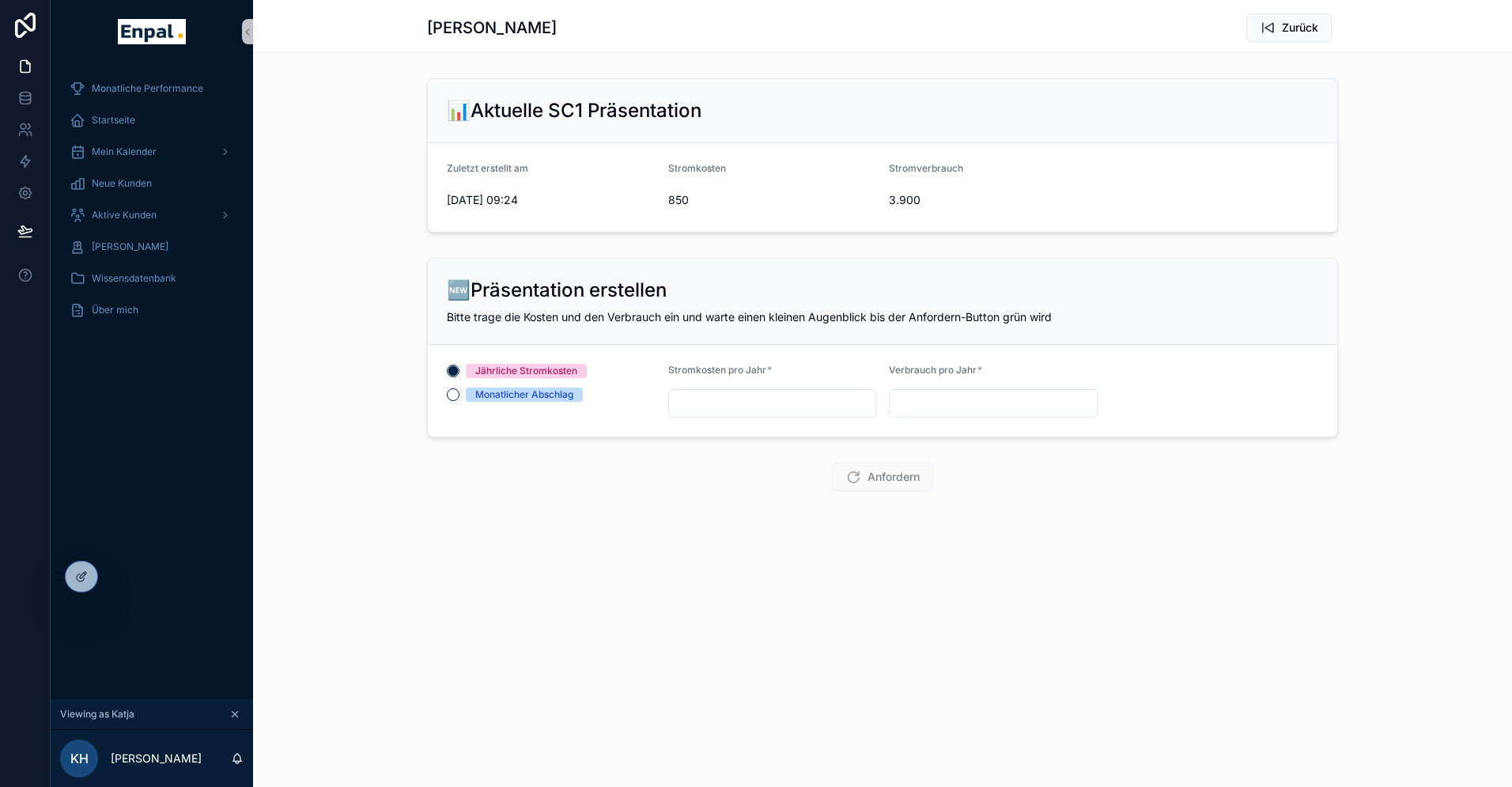
click at [733, 390] on div "scrollable content" at bounding box center [773, 403] width 209 height 29
click at [716, 394] on input "scrollable content" at bounding box center [773, 403] width 208 height 22
type input "********"
type input "*****"
click at [553, 375] on div "Jährliche Stromkosten" at bounding box center [526, 371] width 102 height 14
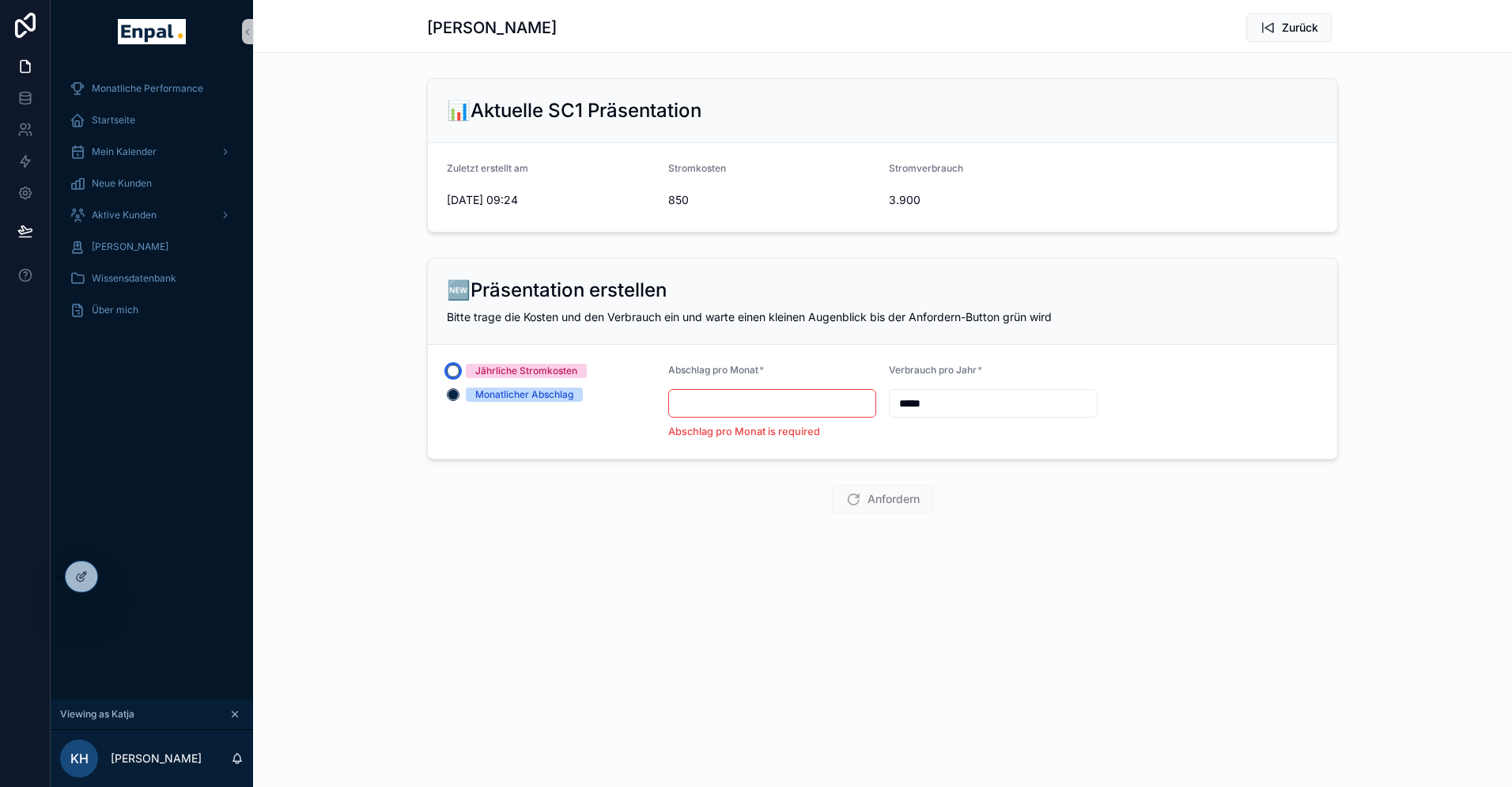
click at [460, 375] on button "Jährliche Stromkosten" at bounding box center [453, 371] width 13 height 13
click at [946, 405] on input "*****" at bounding box center [993, 403] width 208 height 22
click at [789, 463] on div "Anfordern" at bounding box center [882, 477] width 911 height 29
click at [137, 220] on span "Aktive Kunden" at bounding box center [123, 215] width 65 height 13
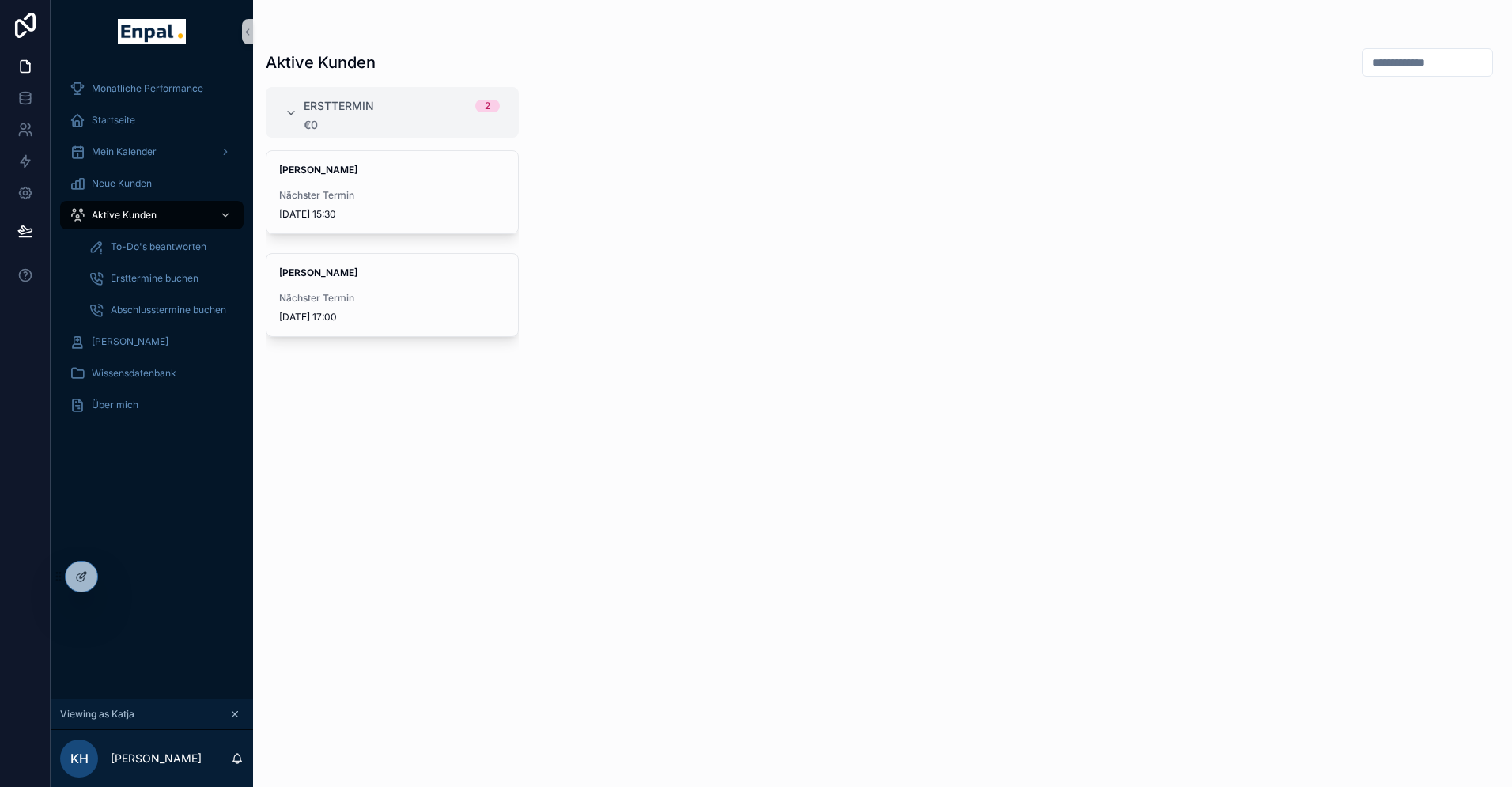
click at [378, 412] on div "[PERSON_NAME] Nächster Termin [DATE] 15:30 [PERSON_NAME] Nächster Termin [DATE]…" at bounding box center [391, 459] width 253 height 618
click at [348, 296] on span "Nächster Termin" at bounding box center [392, 298] width 227 height 13
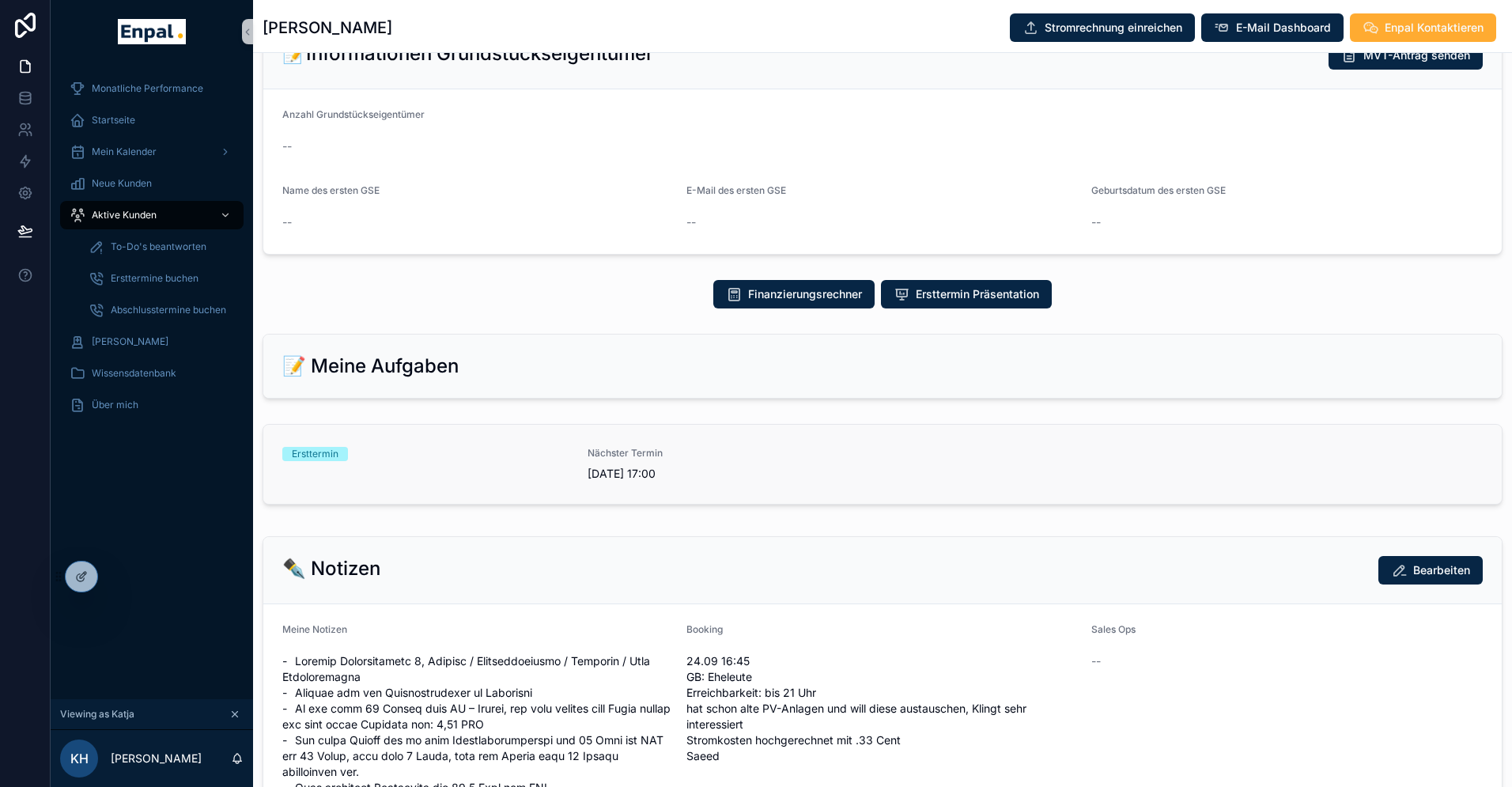
click at [784, 460] on span "Nächster Termin" at bounding box center [731, 453] width 286 height 13
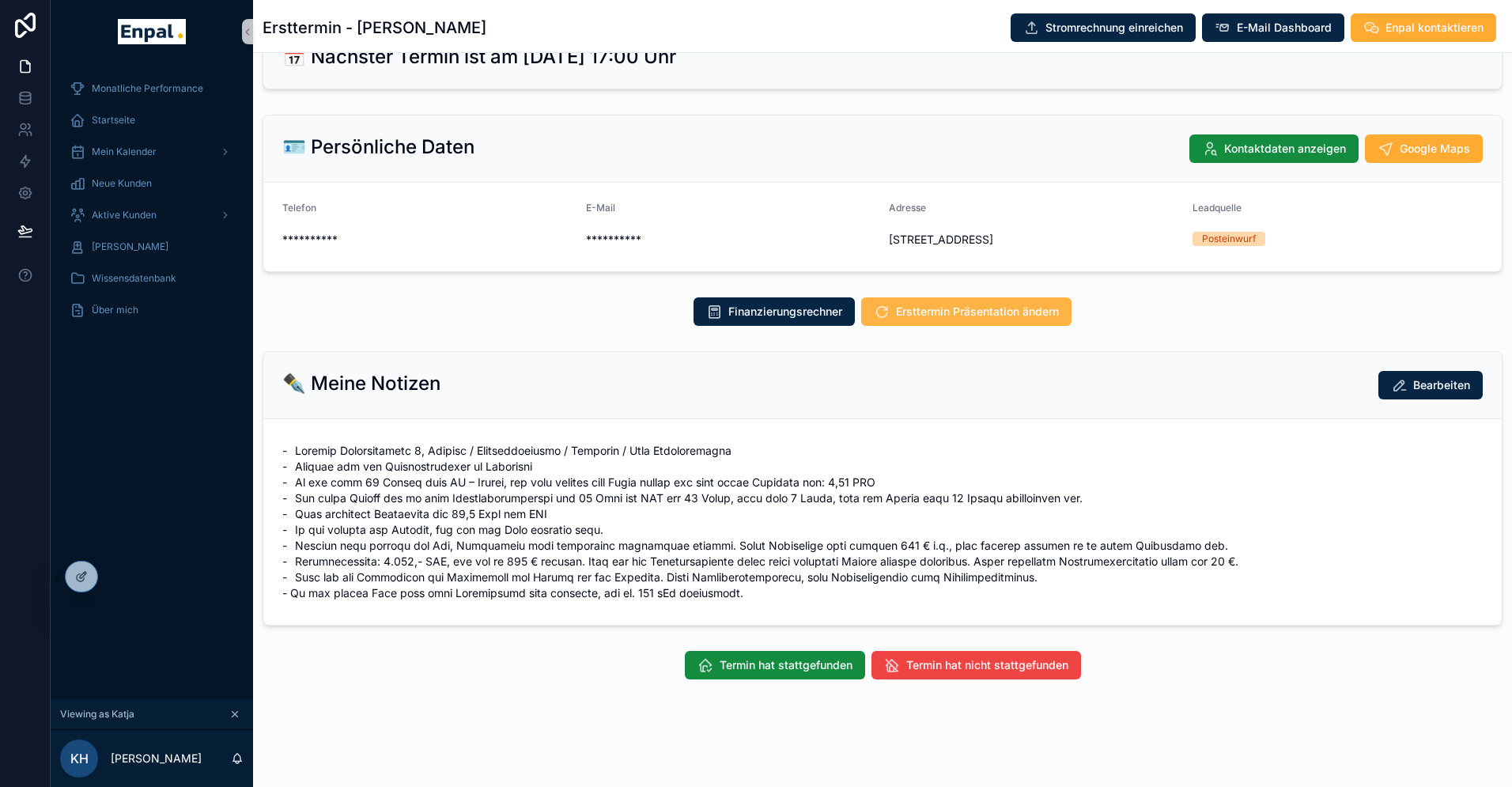
click at [966, 312] on span "Ersttermin Präsentation ändern" at bounding box center [978, 312] width 163 height 16
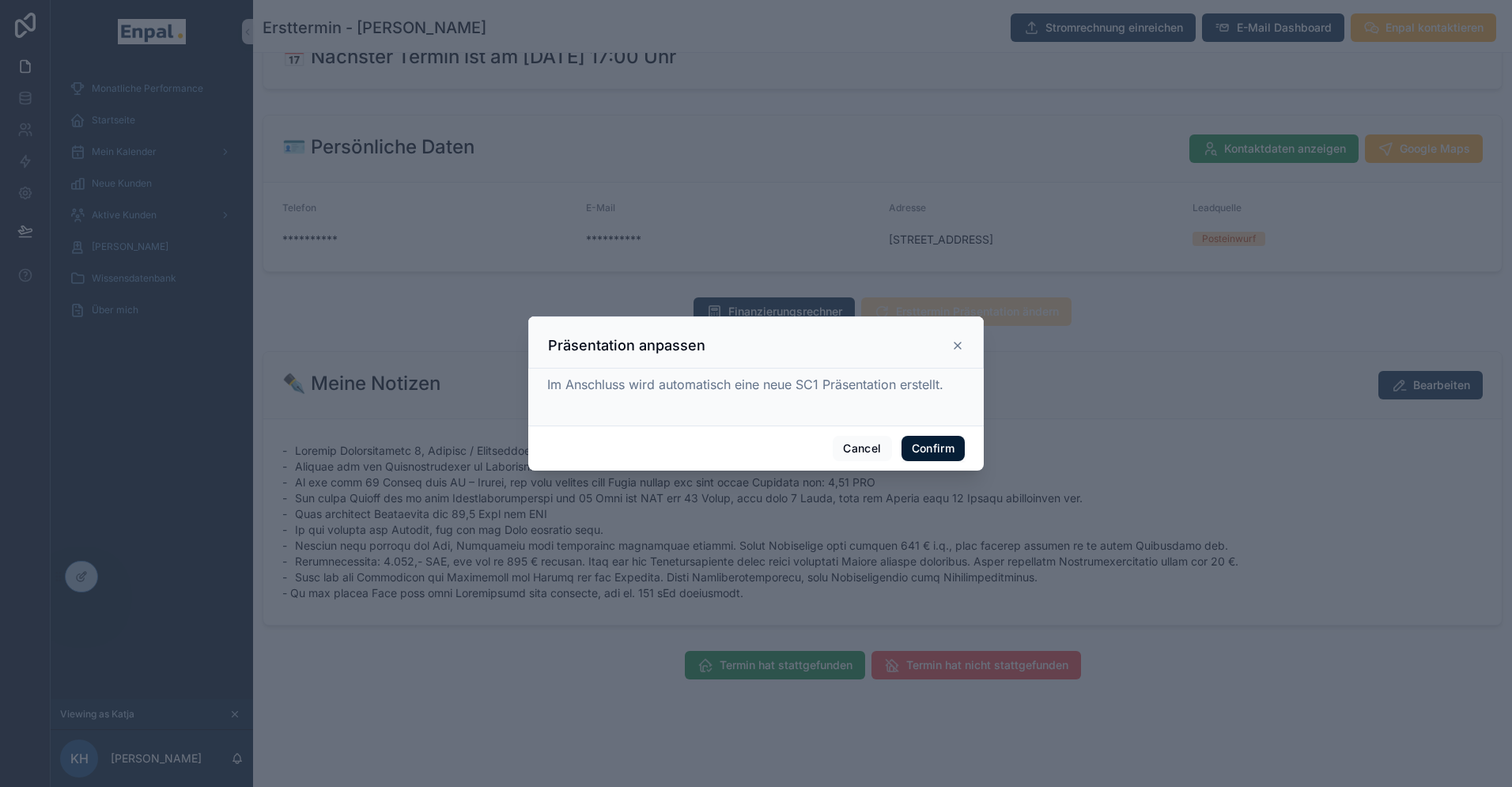
click at [923, 446] on button "Confirm" at bounding box center [934, 448] width 64 height 25
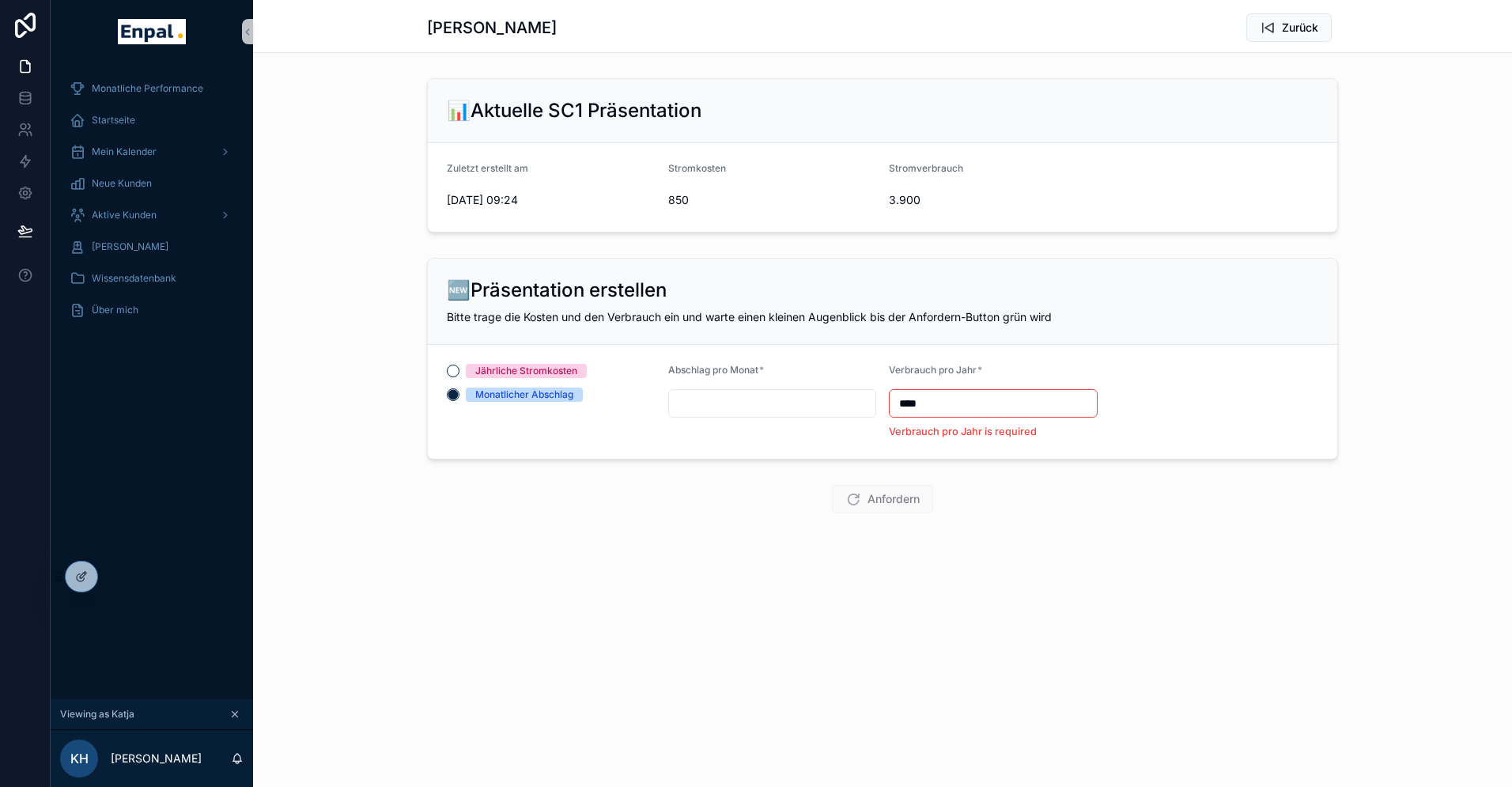
click at [937, 409] on input "****" at bounding box center [993, 403] width 208 height 22
click at [757, 386] on div "Abschlag pro Monat *" at bounding box center [773, 401] width 209 height 76
click at [953, 401] on input "****" at bounding box center [993, 403] width 208 height 22
type input "*"
click at [785, 399] on input "scrollable content" at bounding box center [773, 403] width 208 height 22
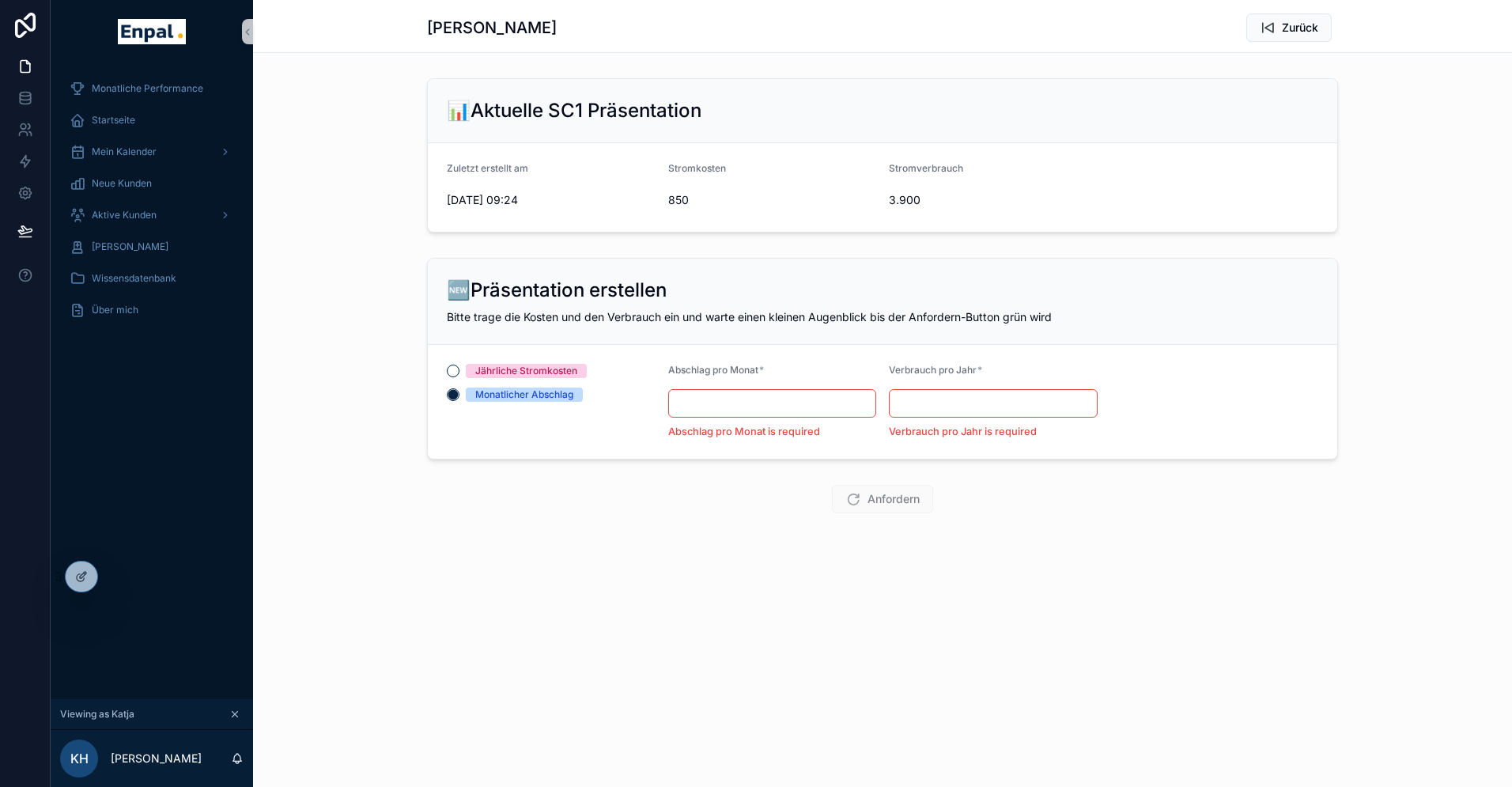
click at [475, 367] on div "Jährliche Stromkosten" at bounding box center [526, 371] width 102 height 14
click at [460, 367] on button "Jährliche Stromkosten" at bounding box center [453, 371] width 13 height 13
click at [709, 397] on input "scrollable content" at bounding box center [773, 403] width 208 height 22
type input "********"
type input "*****"
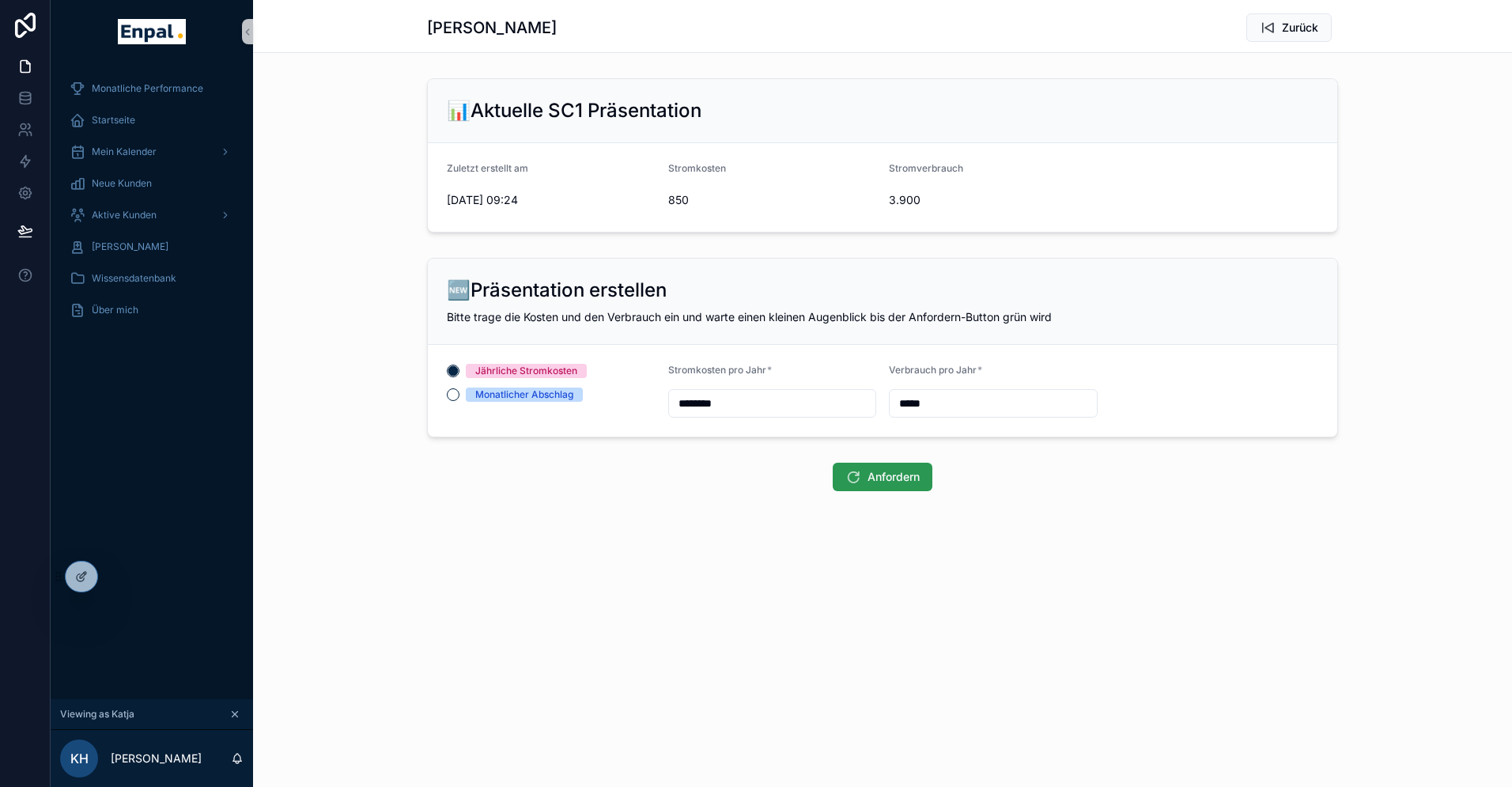
click at [883, 480] on span "Anfordern" at bounding box center [893, 477] width 53 height 16
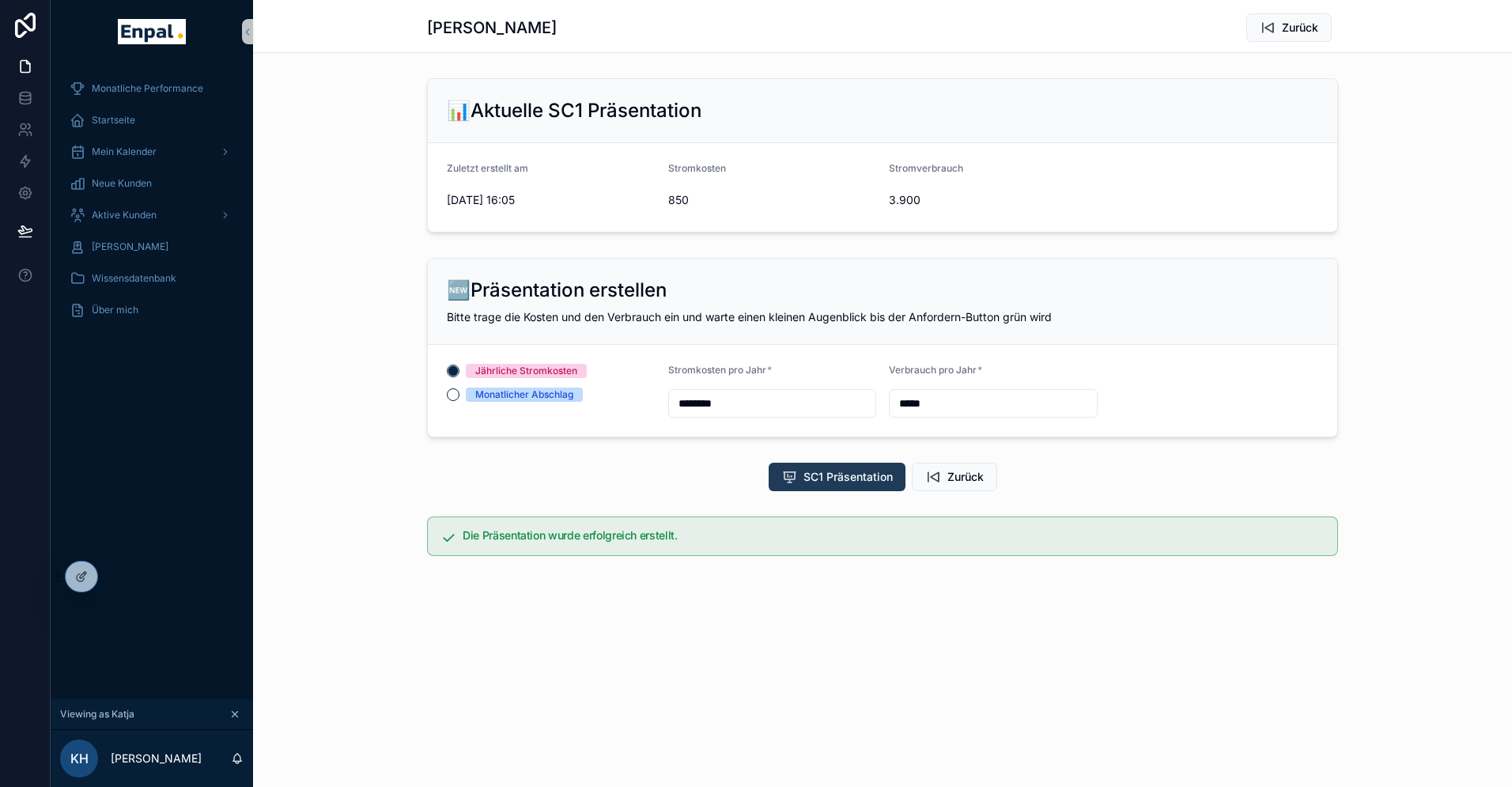
click at [821, 478] on span "SC1 Präsentation" at bounding box center [848, 477] width 89 height 16
click at [87, 612] on div "Monatliche Performance Startseite Mein Kalender Neue Kunden Aktive [PERSON_NAME…" at bounding box center [152, 382] width 203 height 636
click at [118, 572] on icon at bounding box center [116, 576] width 13 height 13
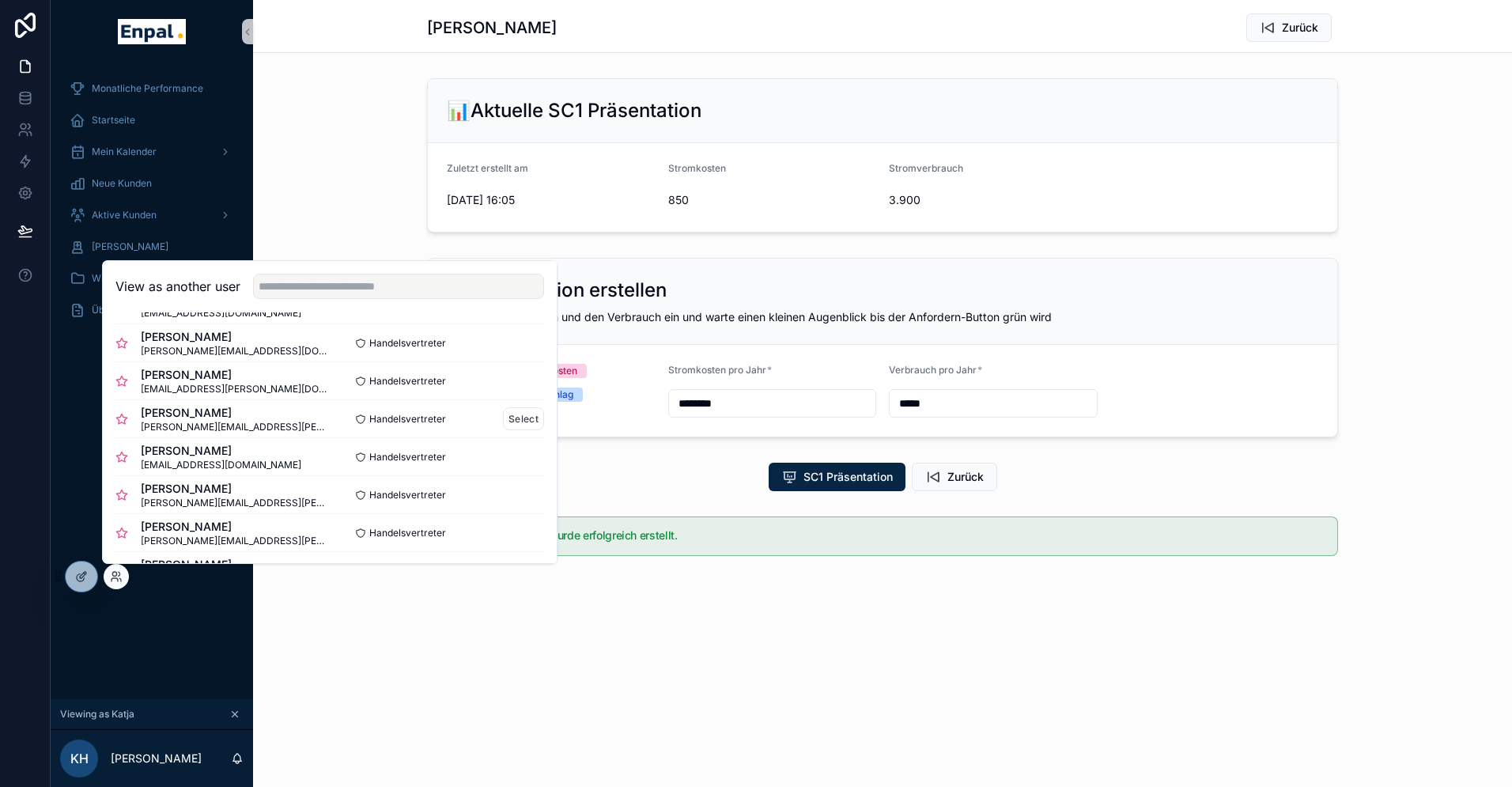
scroll to position [79, 0]
click at [521, 486] on button "Select" at bounding box center [523, 492] width 41 height 23
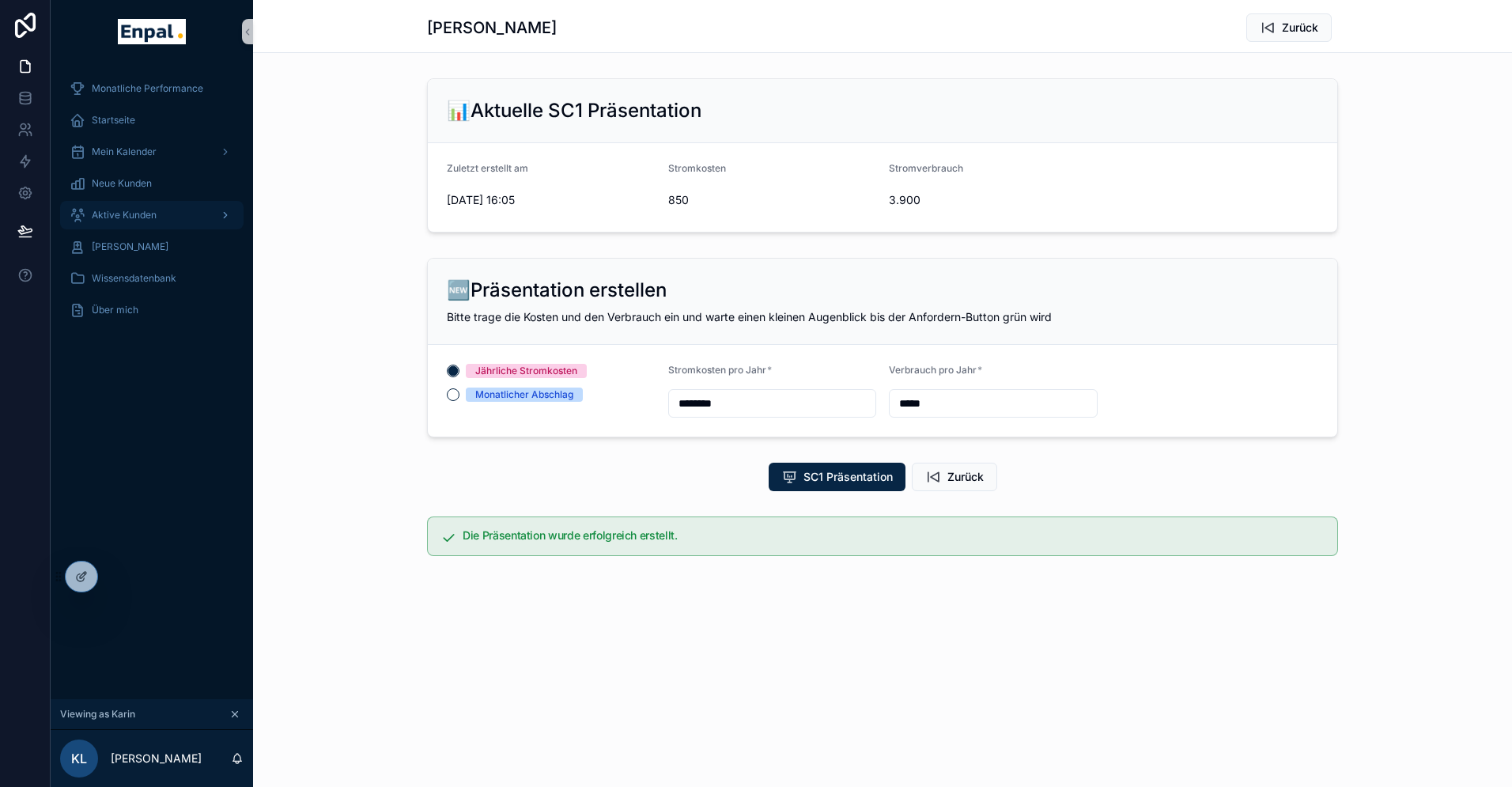
click at [132, 211] on span "Aktive Kunden" at bounding box center [123, 215] width 65 height 13
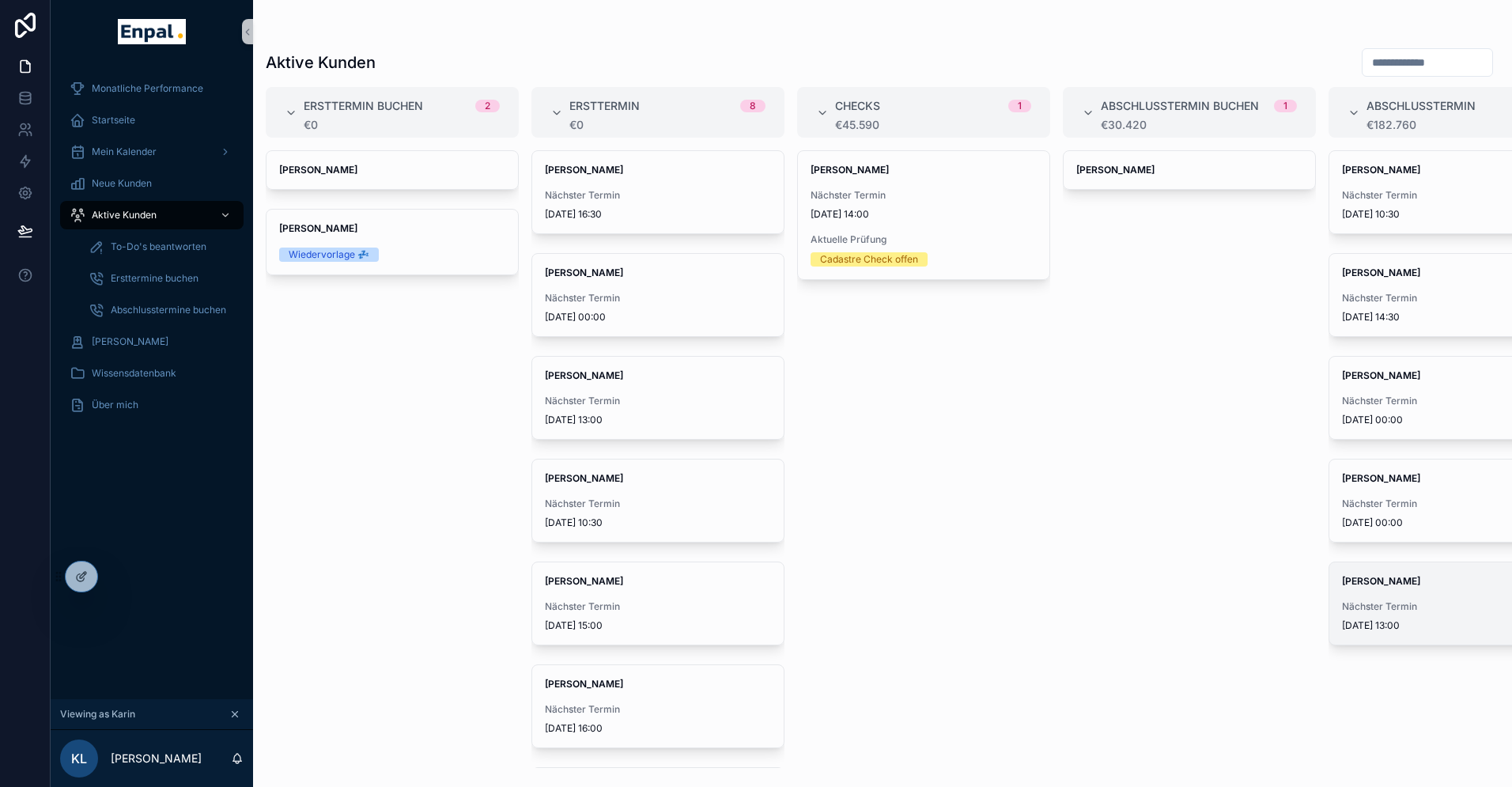
click at [1398, 588] on div "[PERSON_NAME] Nächster Termin [DATE] 13:00" at bounding box center [1454, 603] width 251 height 82
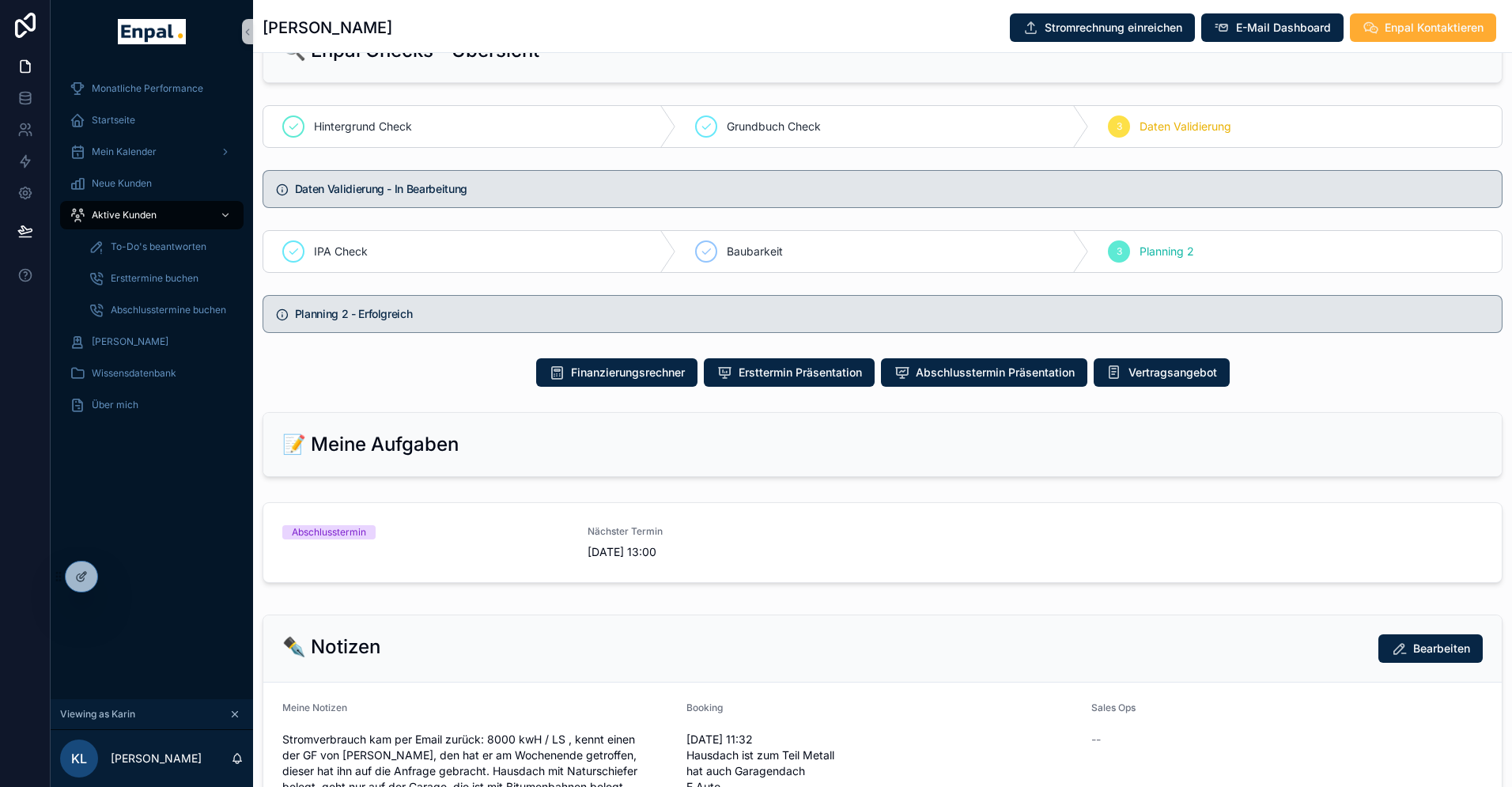
scroll to position [735, 0]
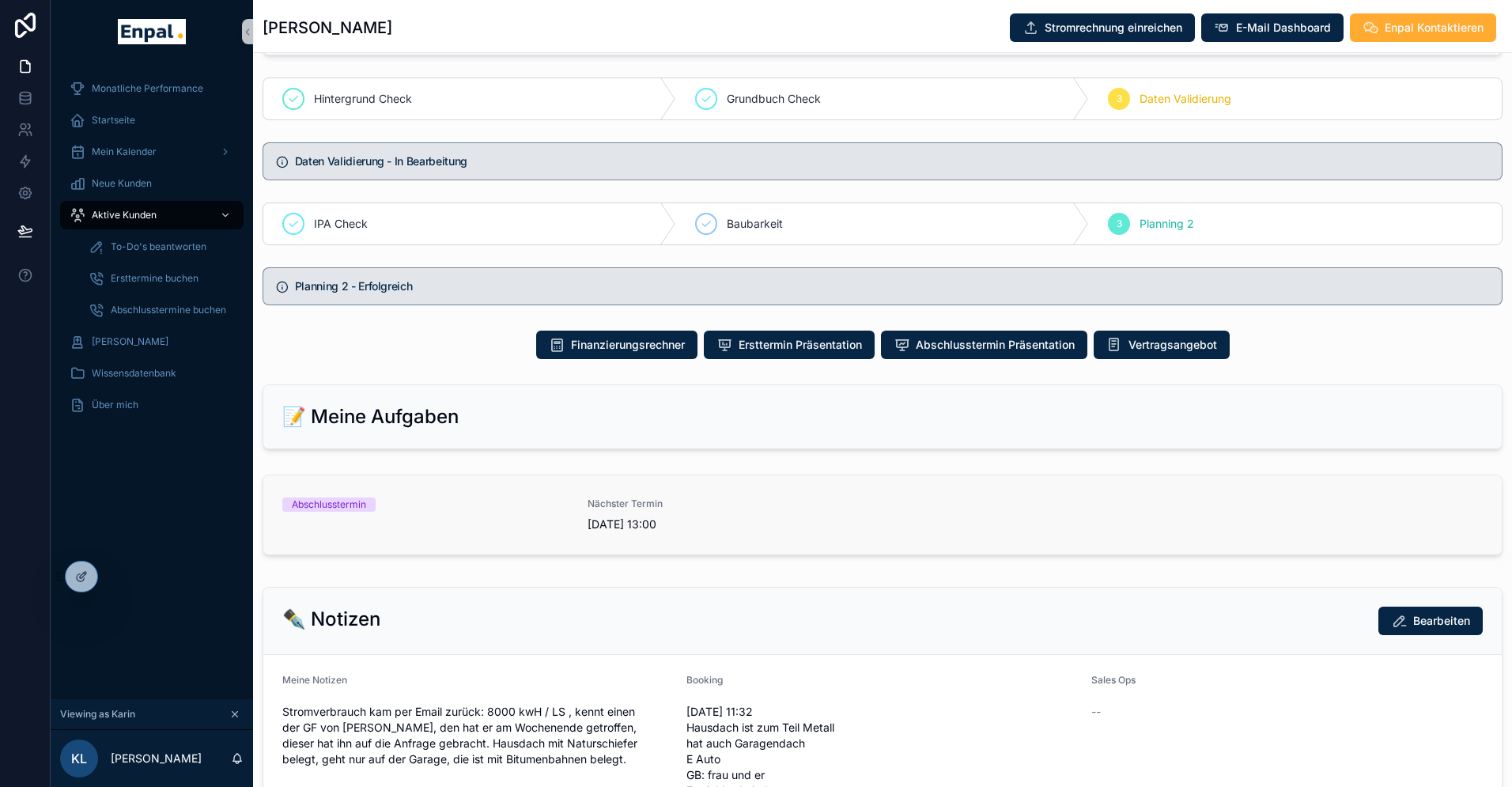
click at [716, 510] on span "Nächster Termin" at bounding box center [731, 504] width 286 height 13
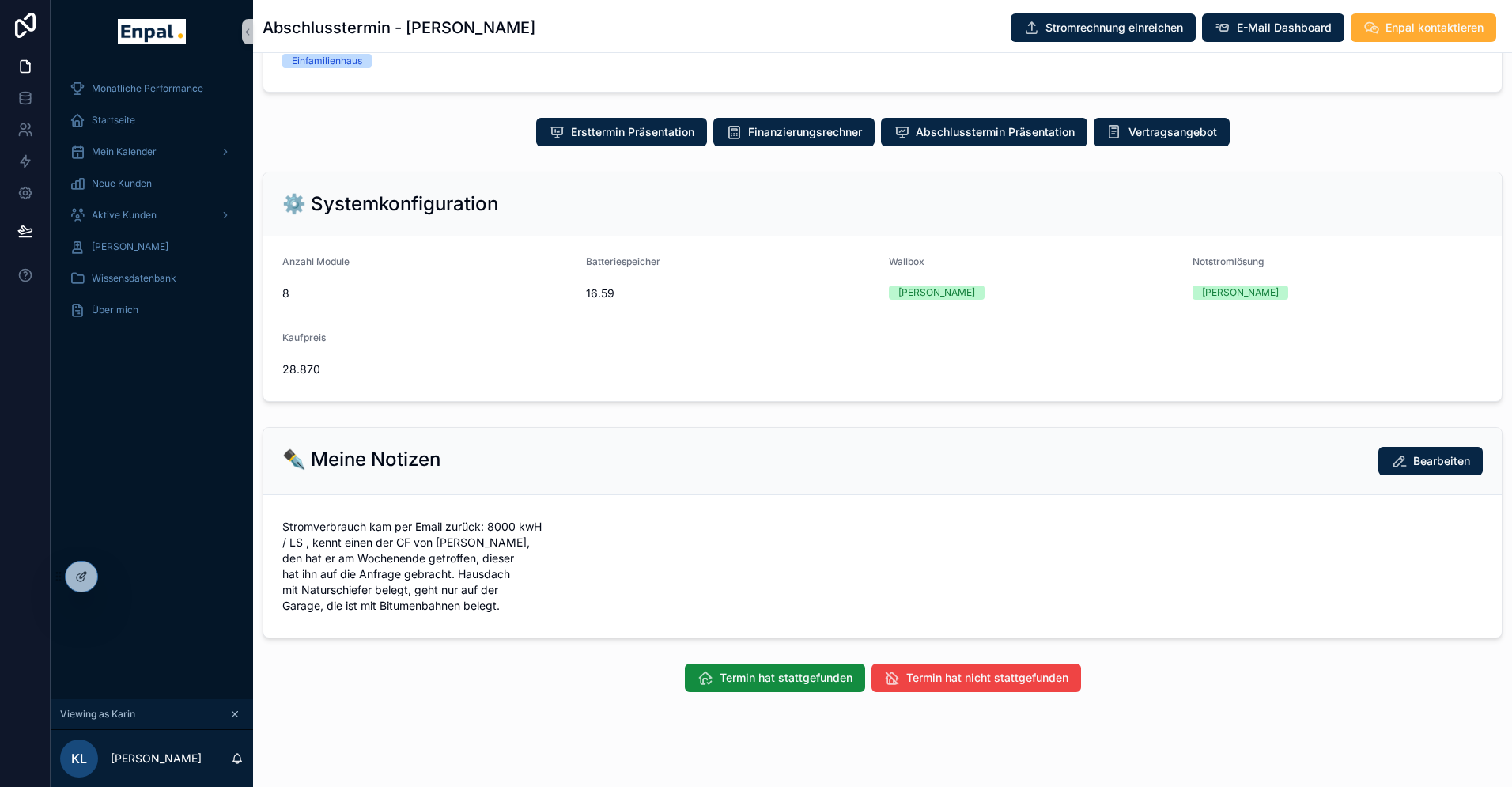
scroll to position [320, 0]
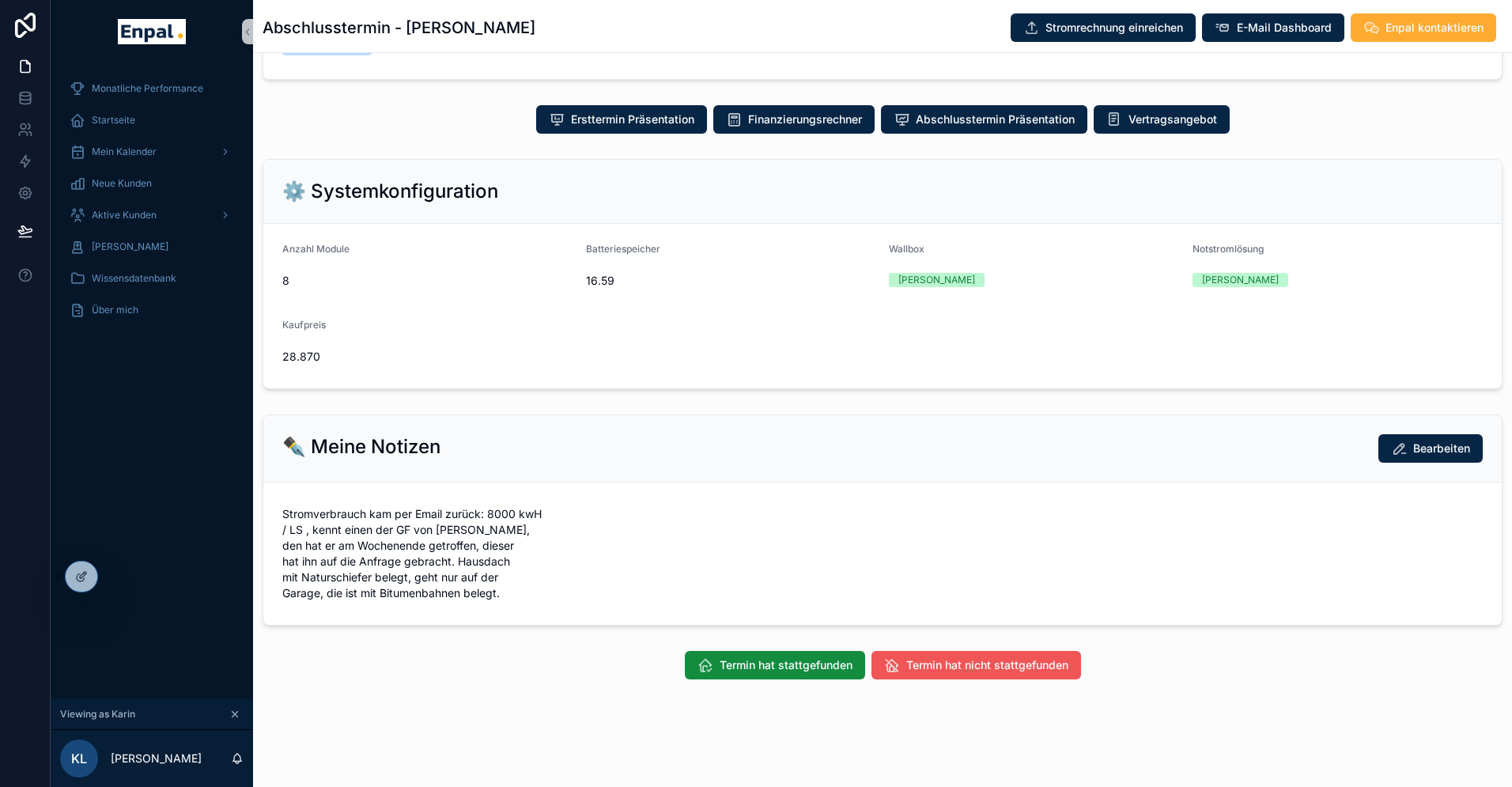
click at [910, 666] on span "Termin hat nicht stattgefunden" at bounding box center [986, 666] width 162 height 16
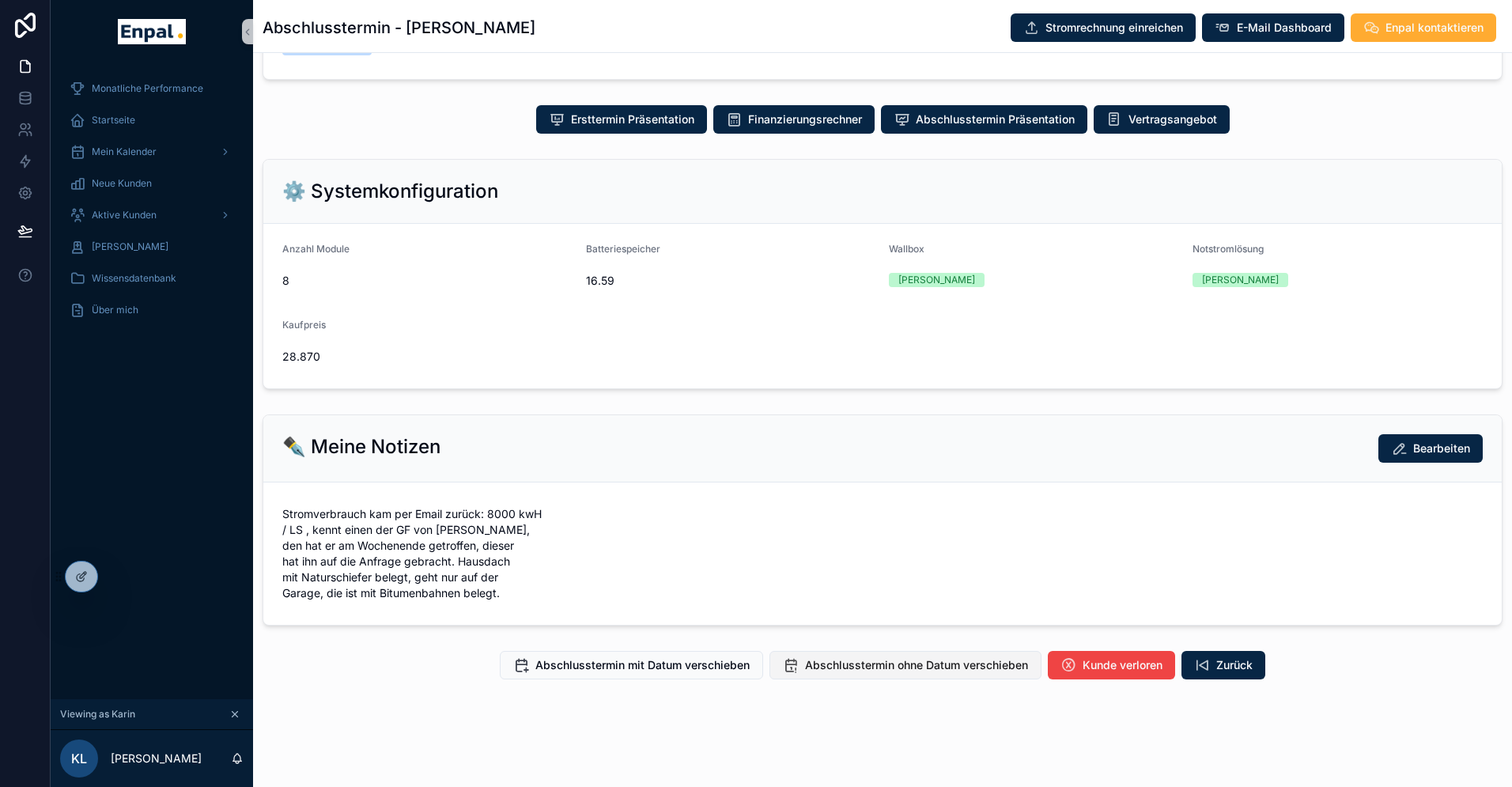
click at [865, 666] on span "Abschlusstermin ohne Datum verschieben" at bounding box center [916, 666] width 224 height 16
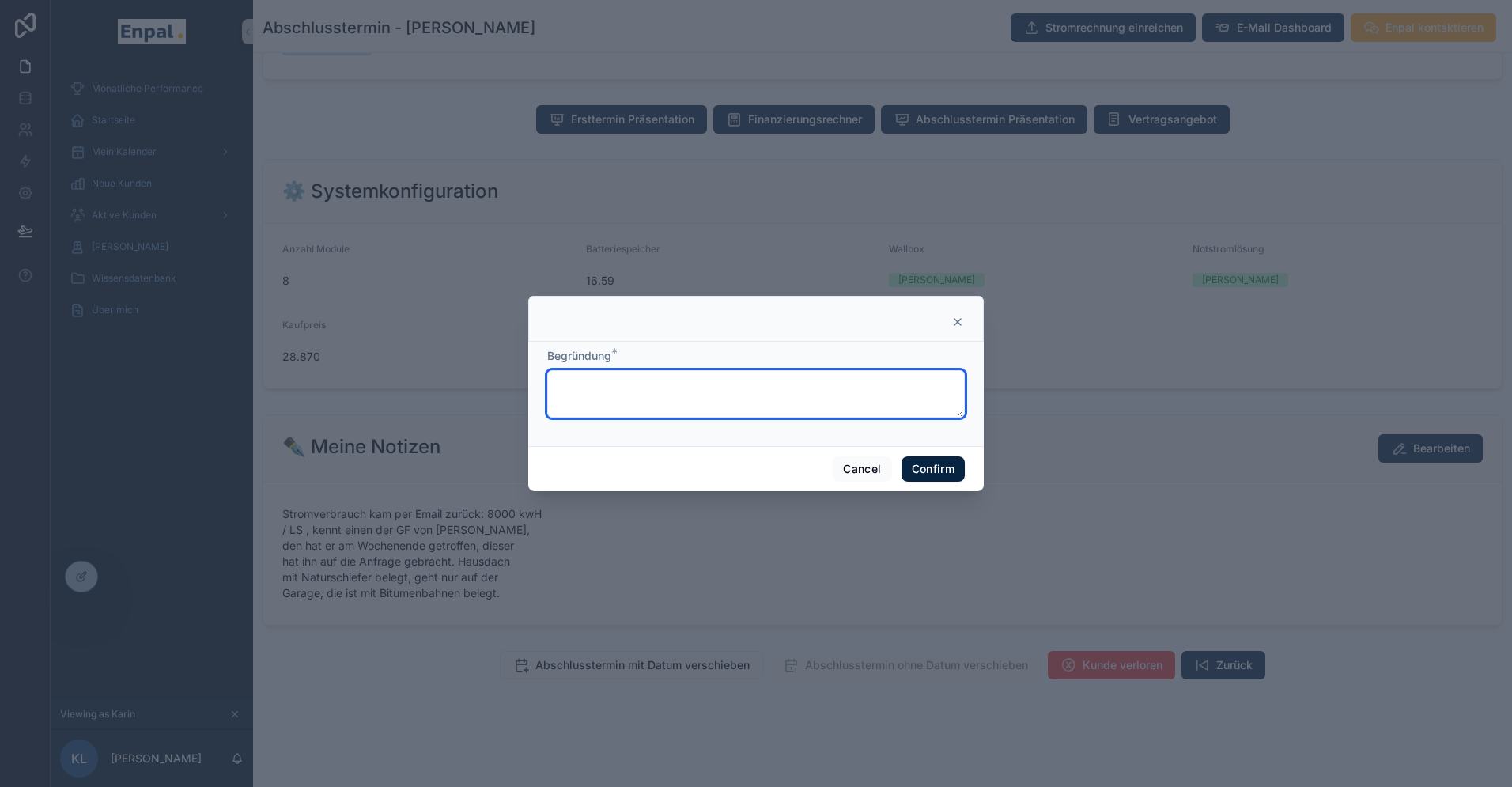
click at [636, 391] on textarea at bounding box center [756, 394] width 417 height 48
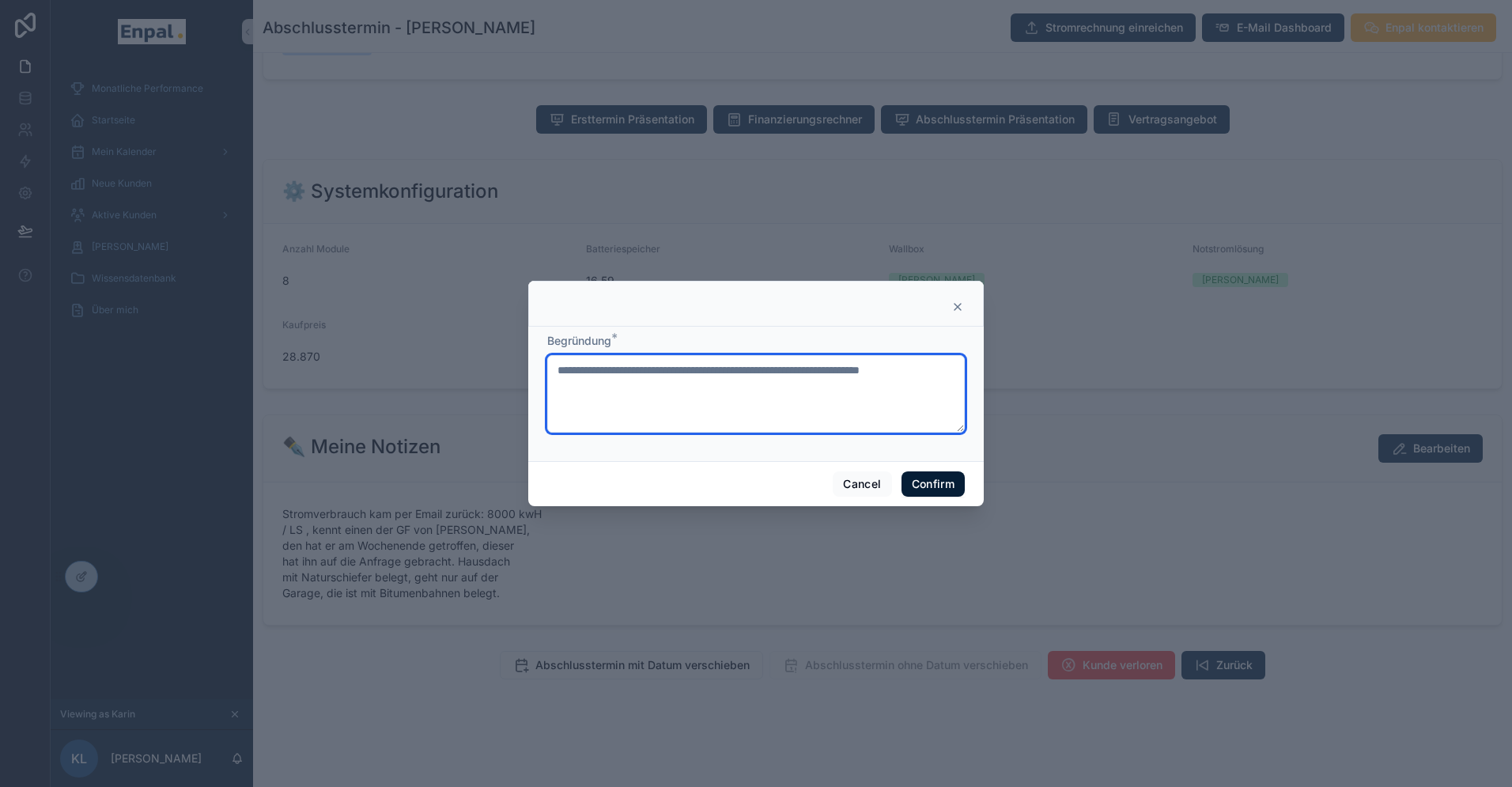
type textarea "**********"
click at [938, 482] on button "Confirm" at bounding box center [934, 483] width 64 height 25
